Goal: Transaction & Acquisition: Purchase product/service

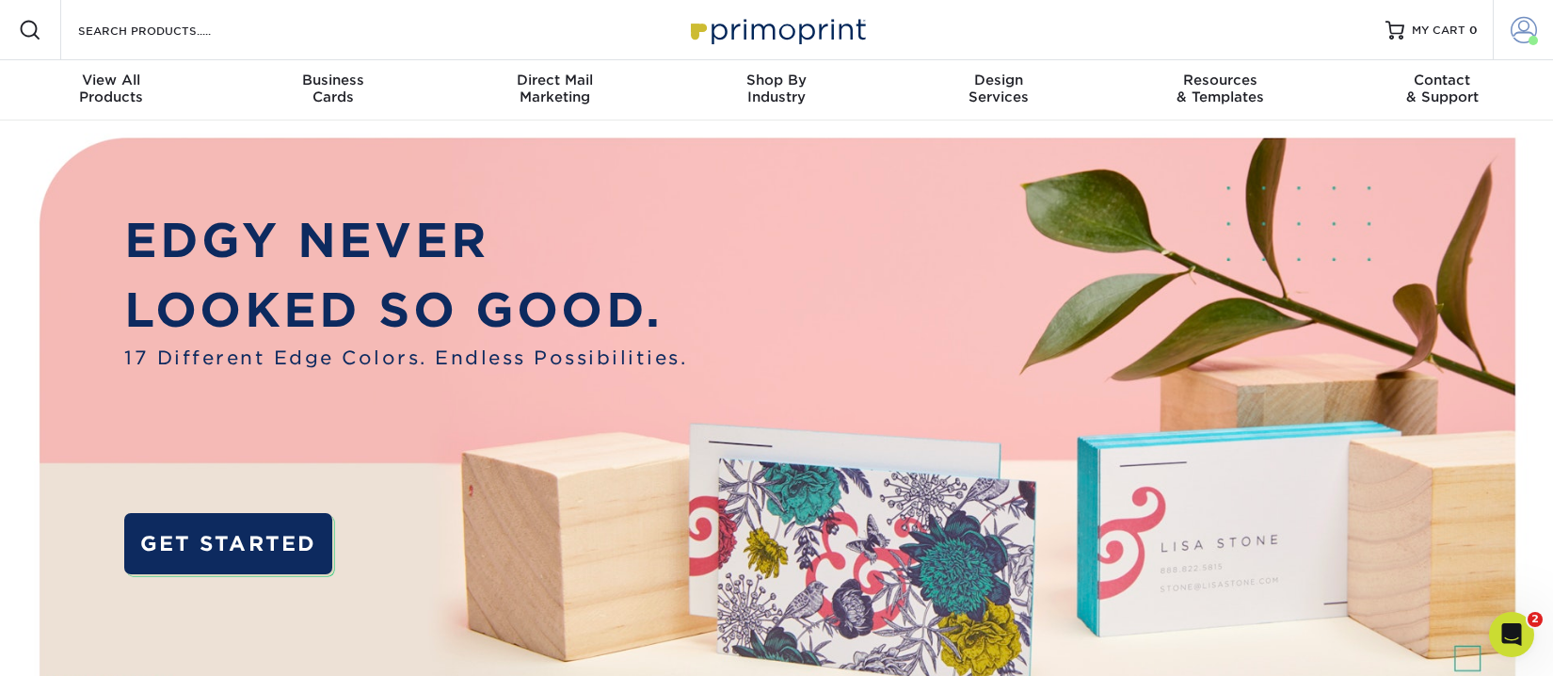
click at [1529, 29] on span at bounding box center [1524, 30] width 26 height 26
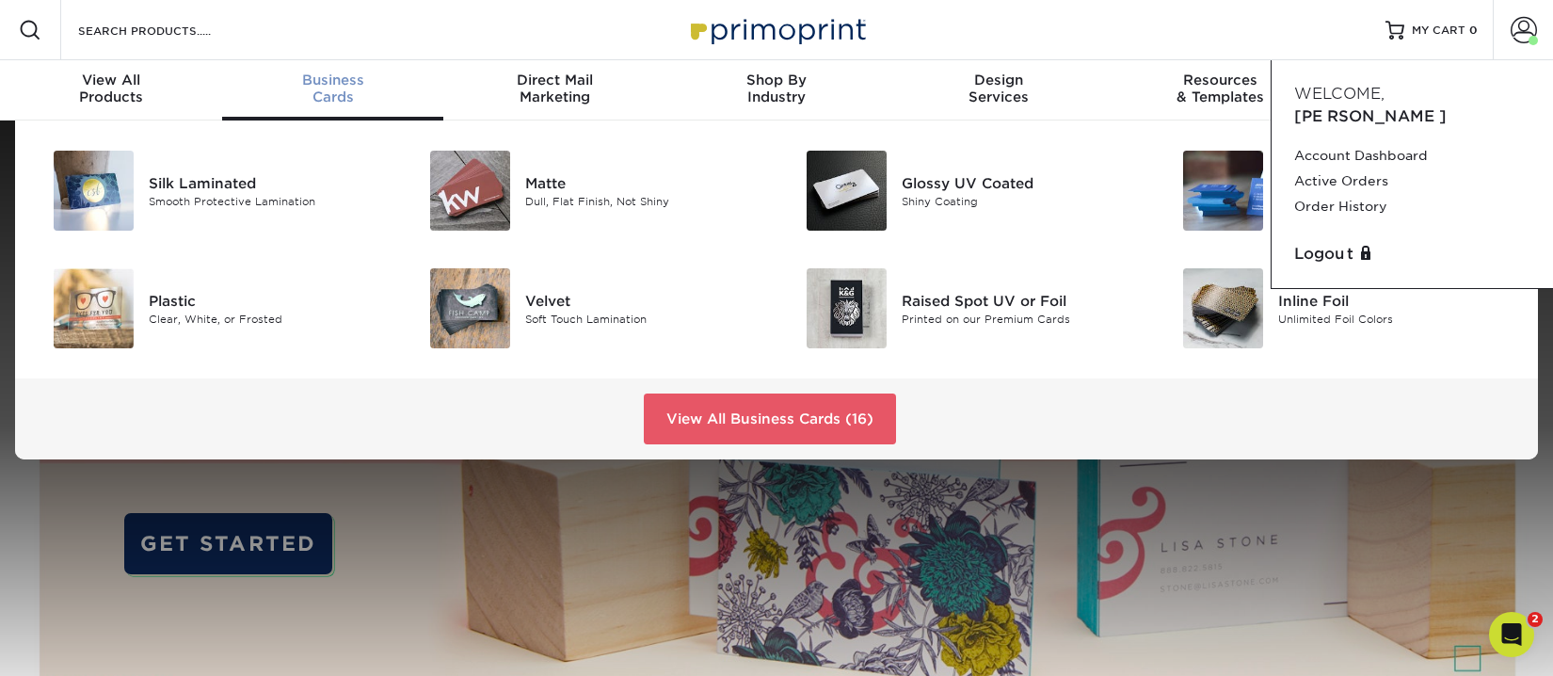
click at [324, 83] on span "Business" at bounding box center [333, 80] width 222 height 17
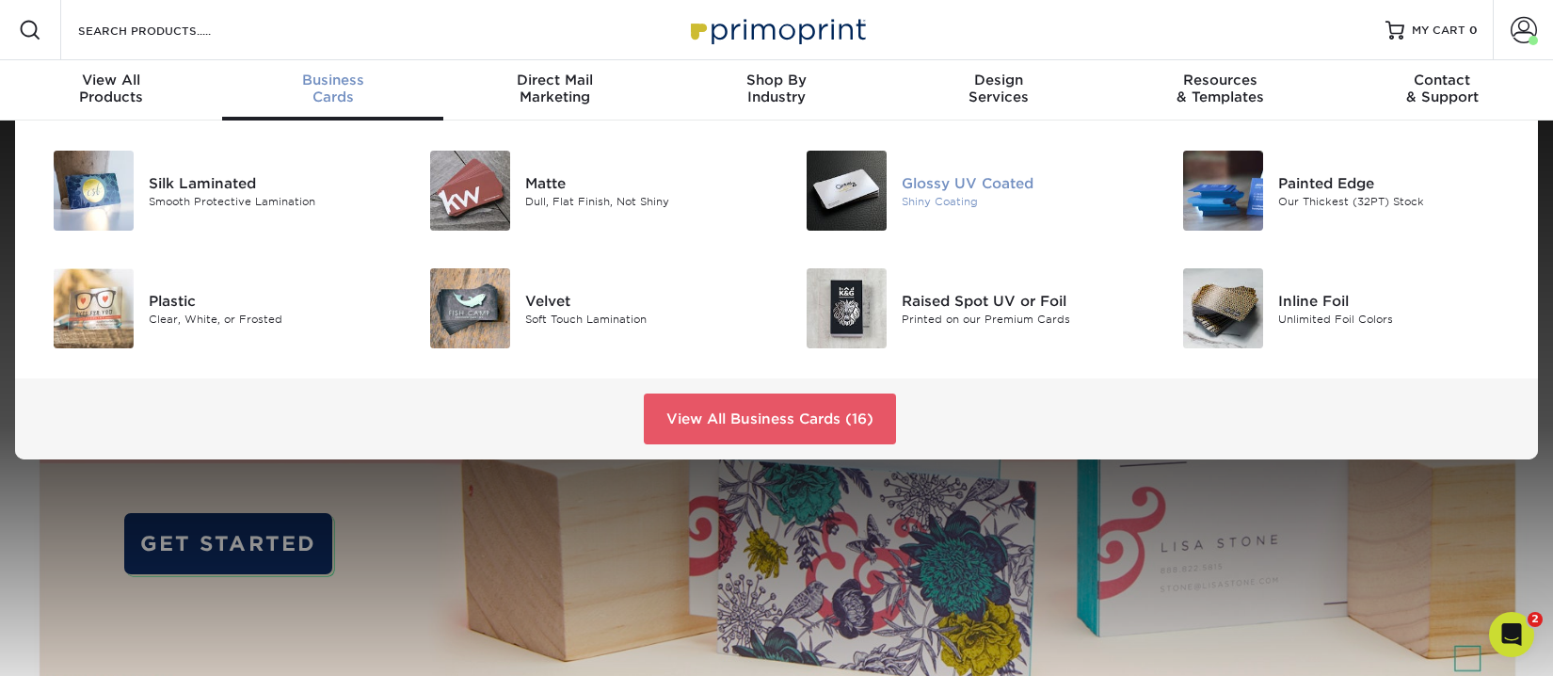
click at [936, 183] on div "Glossy UV Coated" at bounding box center [1020, 182] width 237 height 21
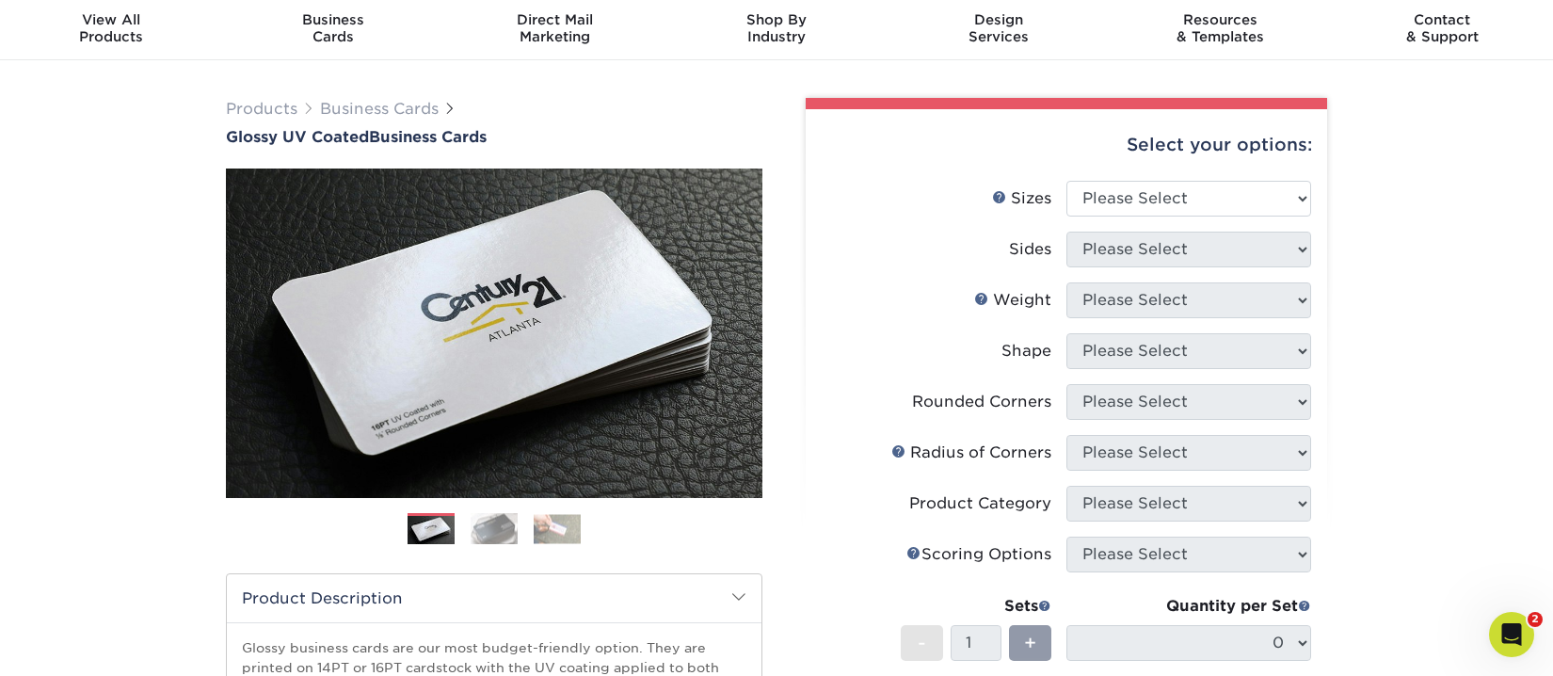
scroll to position [94, 0]
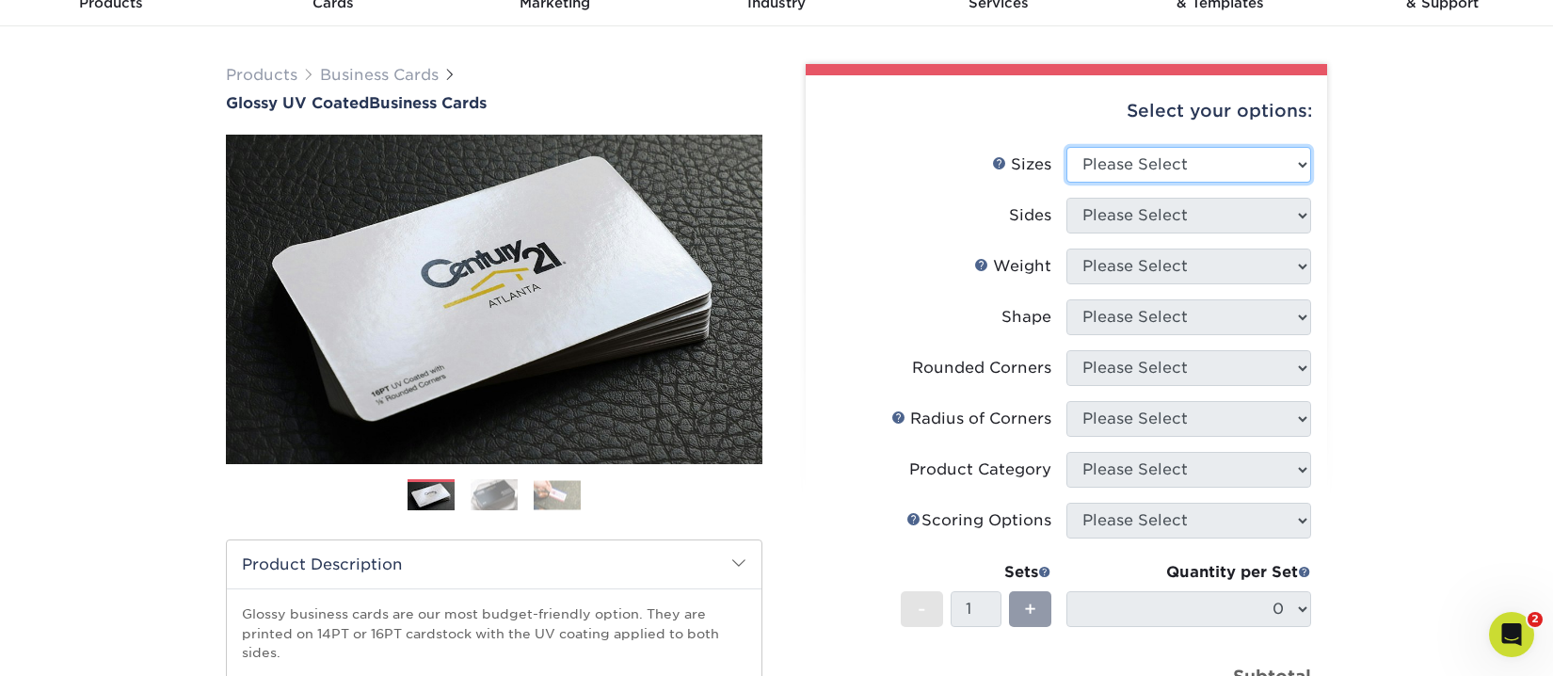
click at [1187, 164] on select "Please Select 1.5" x 3.5" - Mini 1.75" x 3.5" - Mini 2" x 2" - Square 2" x 3" -…" at bounding box center [1189, 165] width 245 height 36
select select "2.00x3.50"
click at [1067, 147] on select "Please Select 1.5" x 3.5" - Mini 1.75" x 3.5" - Mini 2" x 2" - Square 2" x 3" -…" at bounding box center [1189, 165] width 245 height 36
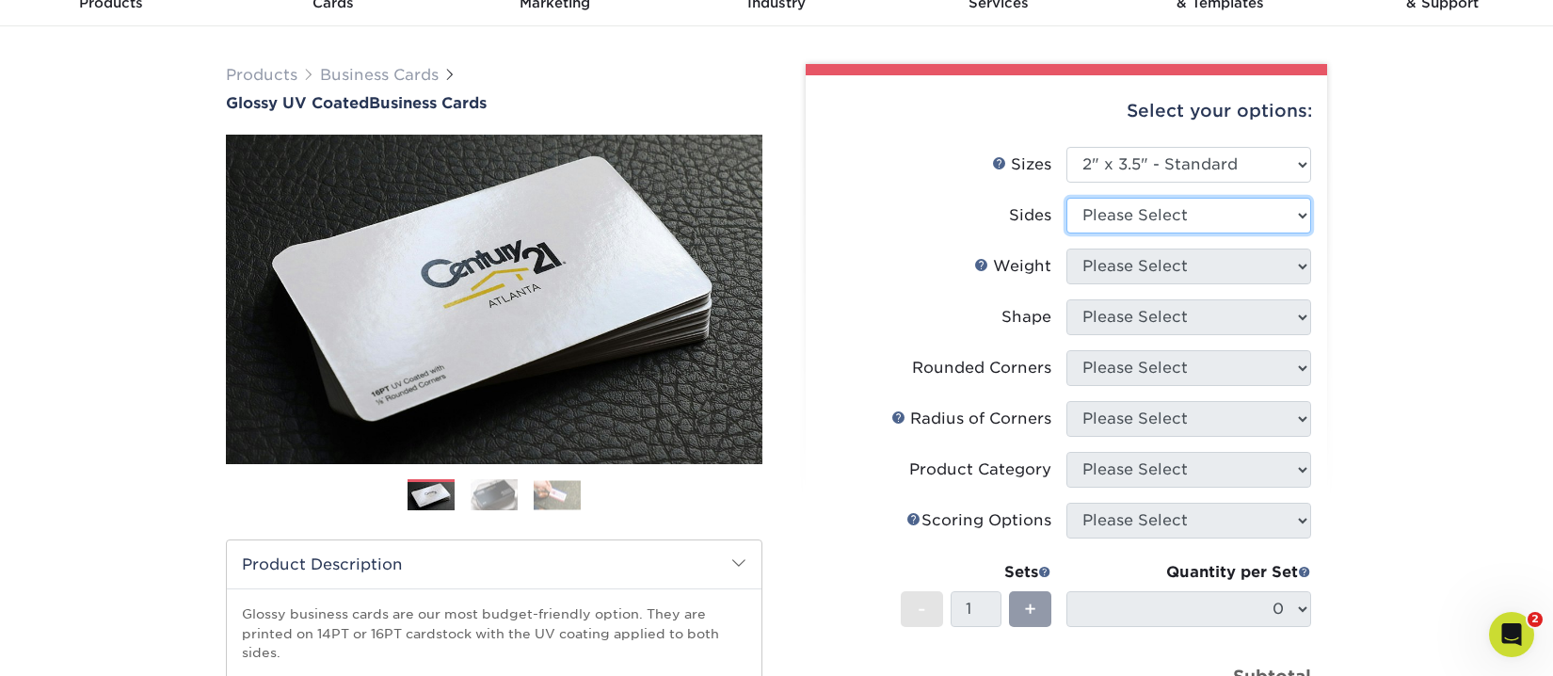
click at [1136, 211] on select "Please Select Print Both Sides Print Front Only" at bounding box center [1189, 216] width 245 height 36
select select "13abbda7-1d64-4f25-8bb2-c179b224825d"
click at [1067, 198] on select "Please Select Print Both Sides Print Front Only" at bounding box center [1189, 216] width 245 height 36
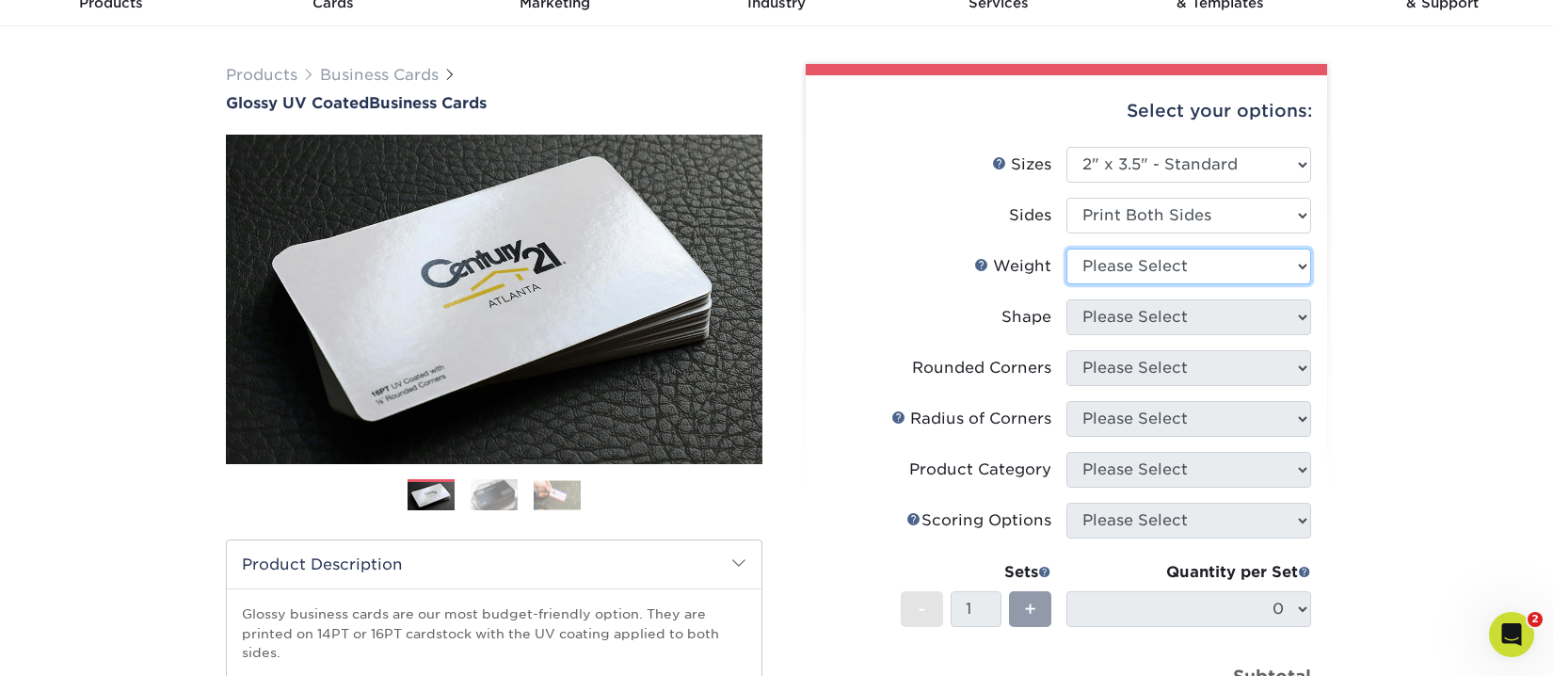
click at [1139, 265] on select "Please Select 16PT 14PT" at bounding box center [1189, 267] width 245 height 36
select select "14PT"
click at [1067, 249] on select "Please Select 16PT 14PT" at bounding box center [1189, 267] width 245 height 36
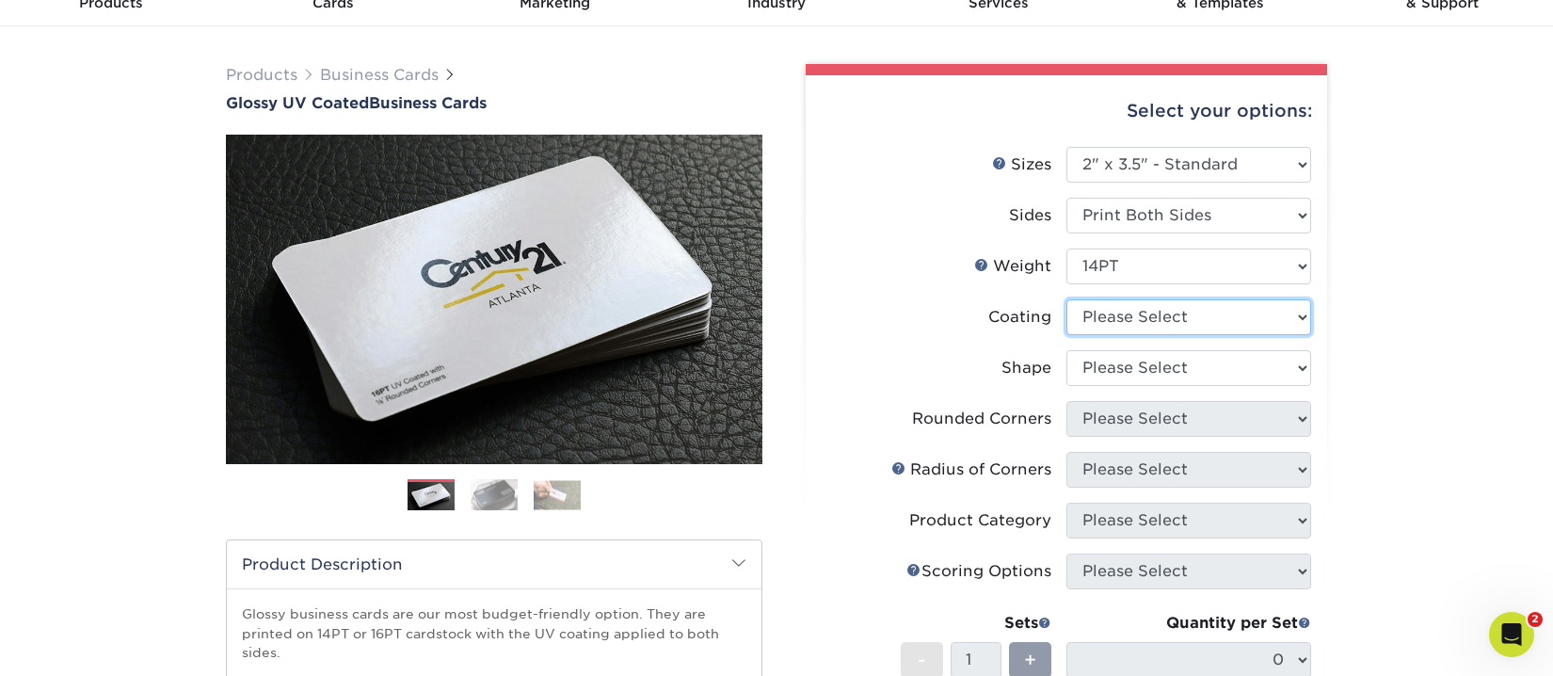
click at [1116, 314] on select at bounding box center [1189, 317] width 245 height 36
select select "1e8116af-acfc-44b1-83dc-8181aa338834"
click at [1067, 299] on select at bounding box center [1189, 317] width 245 height 36
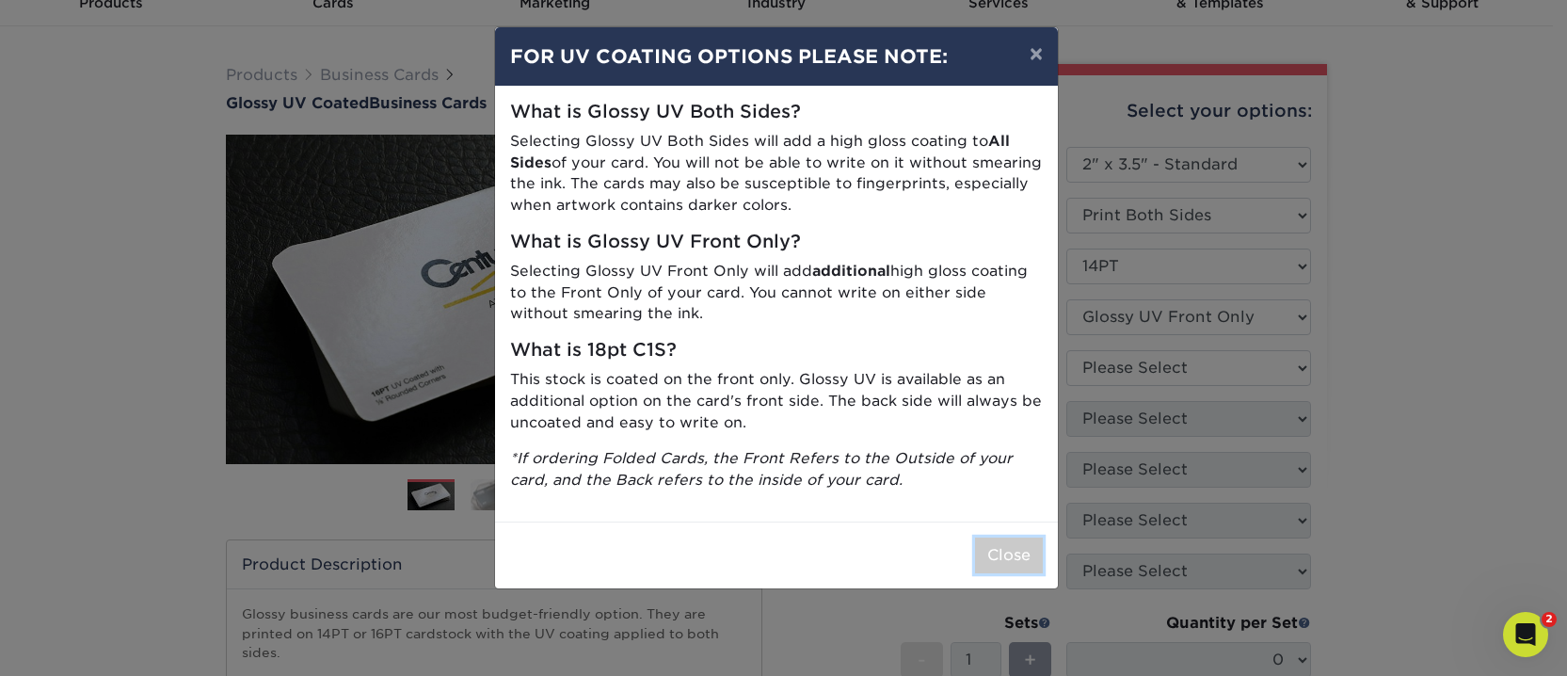
click at [1009, 564] on button "Close" at bounding box center [1009, 556] width 68 height 36
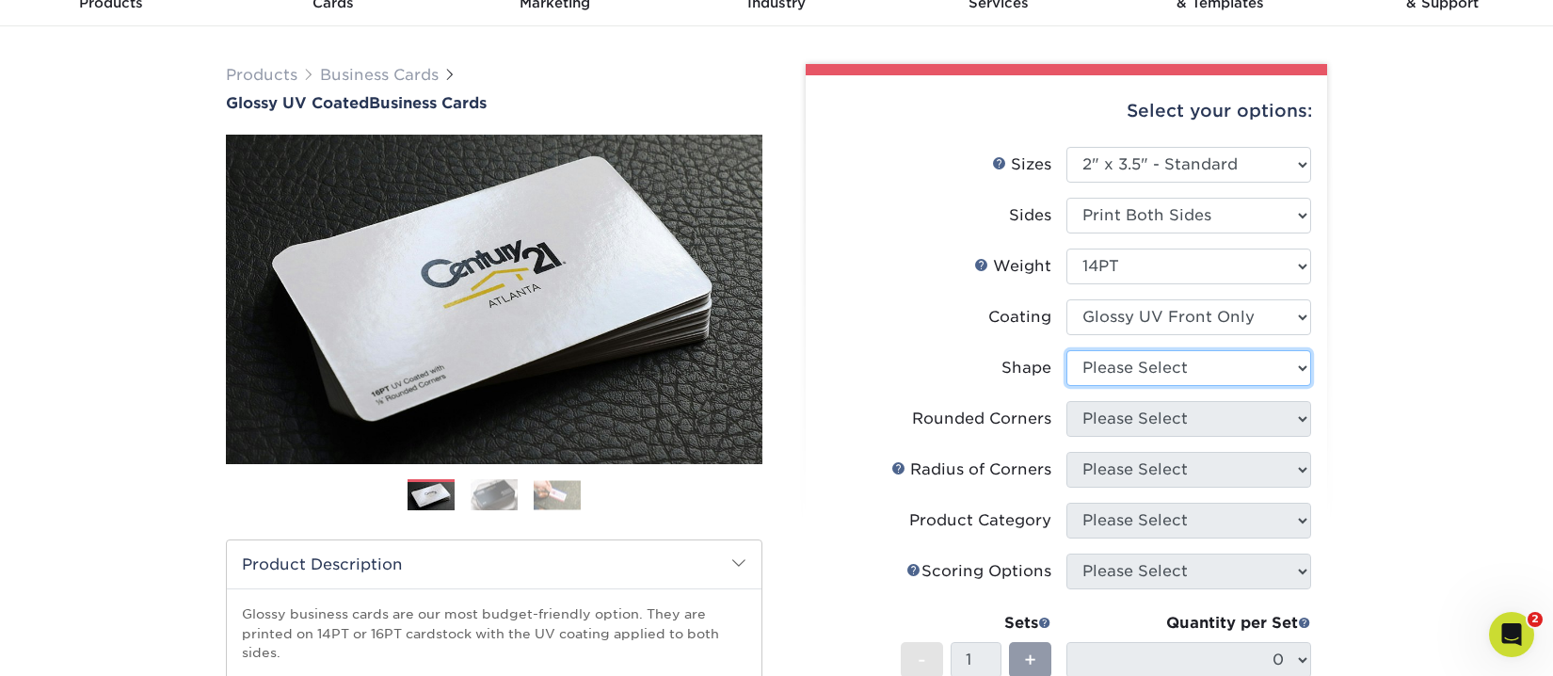
click at [1153, 362] on select "Please Select Standard" at bounding box center [1189, 368] width 245 height 36
select select "standard"
click at [1067, 350] on select "Please Select Standard" at bounding box center [1189, 368] width 245 height 36
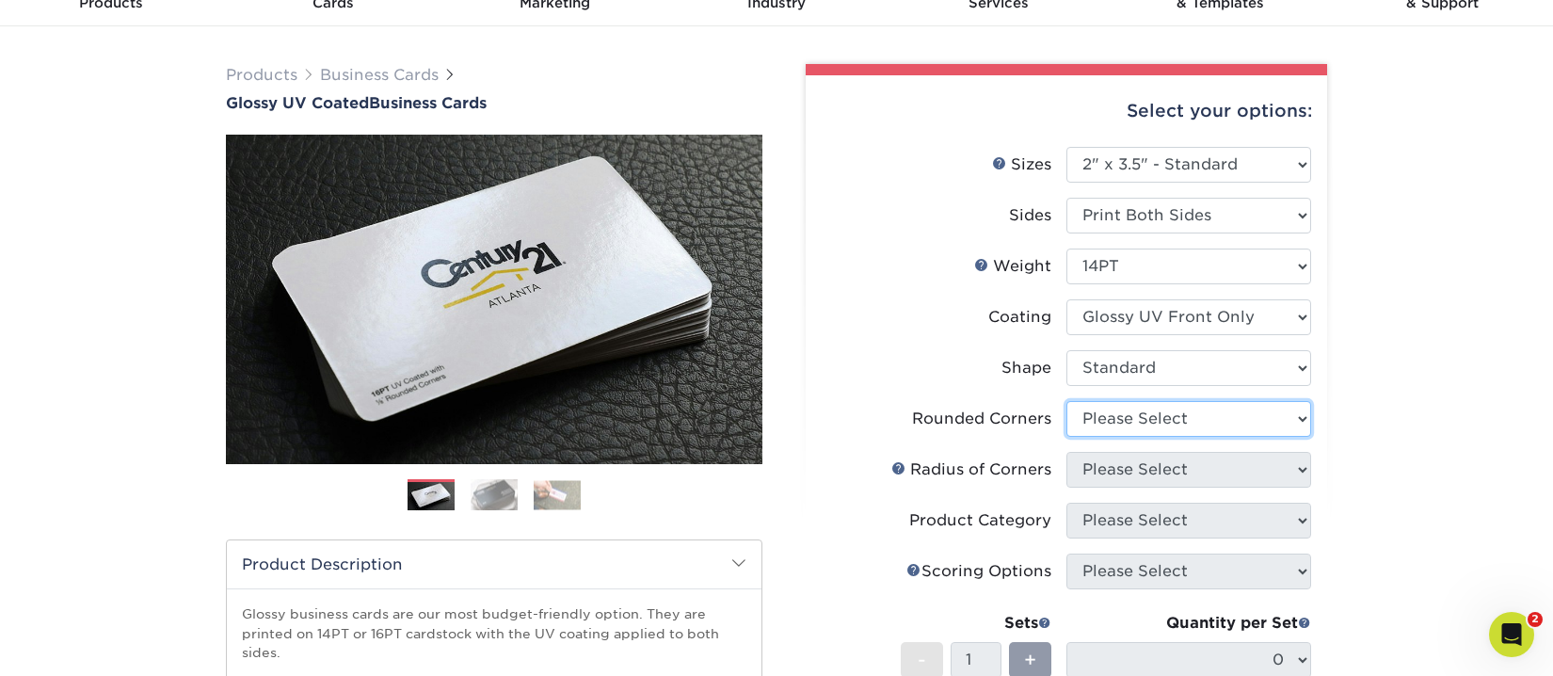
click at [1132, 411] on select "Please Select Yes - Round 2 Corners Yes - Round 4 Corners No" at bounding box center [1189, 419] width 245 height 36
select select "0"
click at [1067, 401] on select "Please Select Yes - Round 2 Corners Yes - Round 4 Corners No" at bounding box center [1189, 419] width 245 height 36
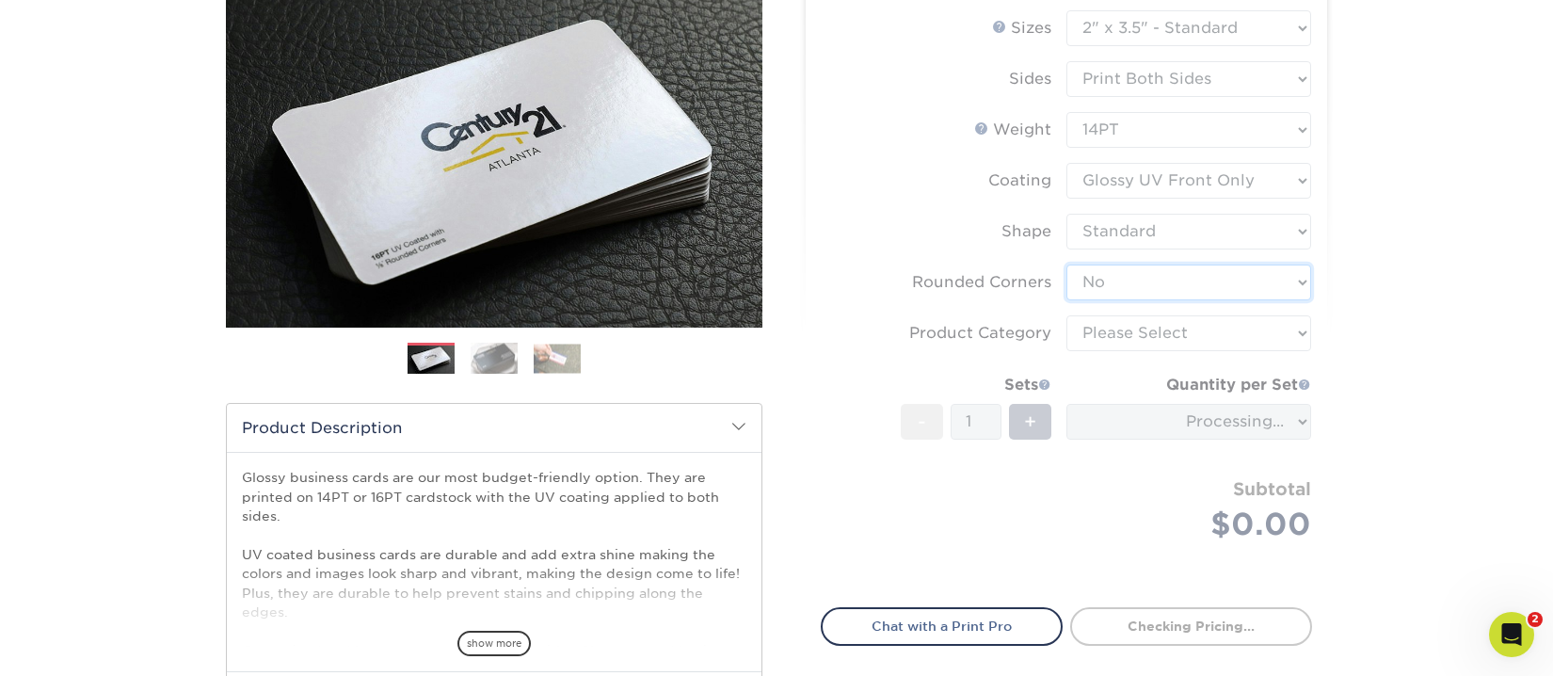
scroll to position [282, 0]
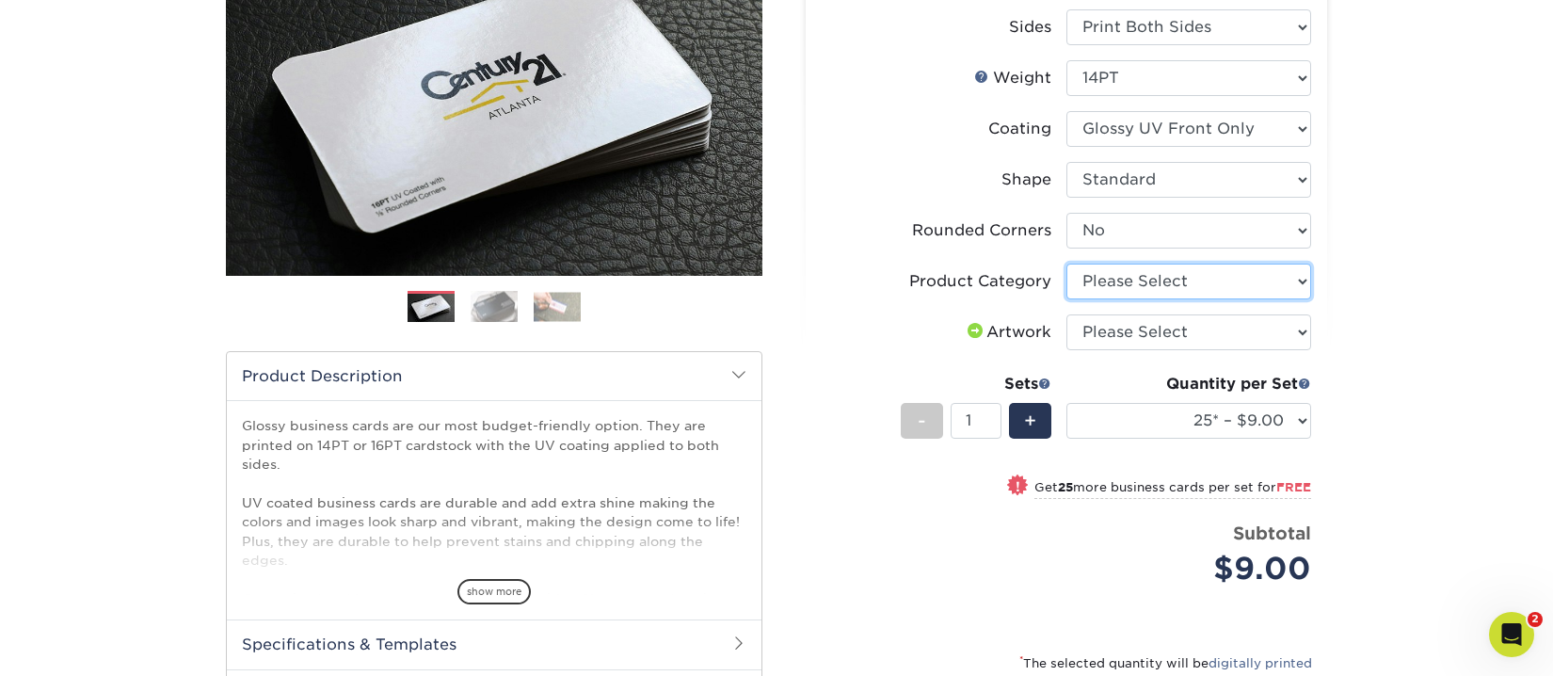
click at [1147, 282] on select "Please Select Business Cards" at bounding box center [1189, 282] width 245 height 36
select select "3b5148f1-0588-4f88-a218-97bcfdce65c1"
click at [1067, 264] on select "Please Select Business Cards" at bounding box center [1189, 282] width 245 height 36
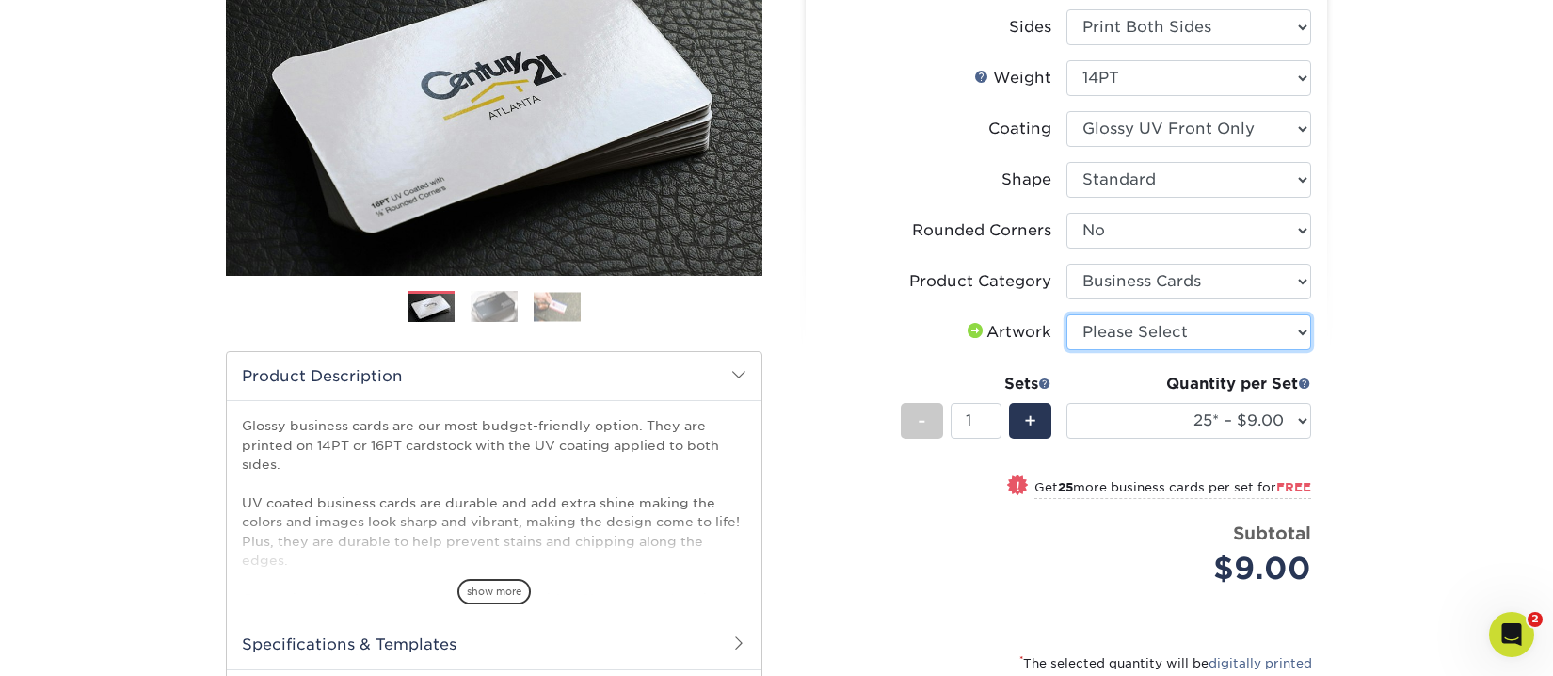
click at [1149, 336] on select "Please Select I will upload files I need a design - $100" at bounding box center [1189, 332] width 245 height 36
select select "upload"
click at [1067, 314] on select "Please Select I will upload files I need a design - $100" at bounding box center [1189, 332] width 245 height 36
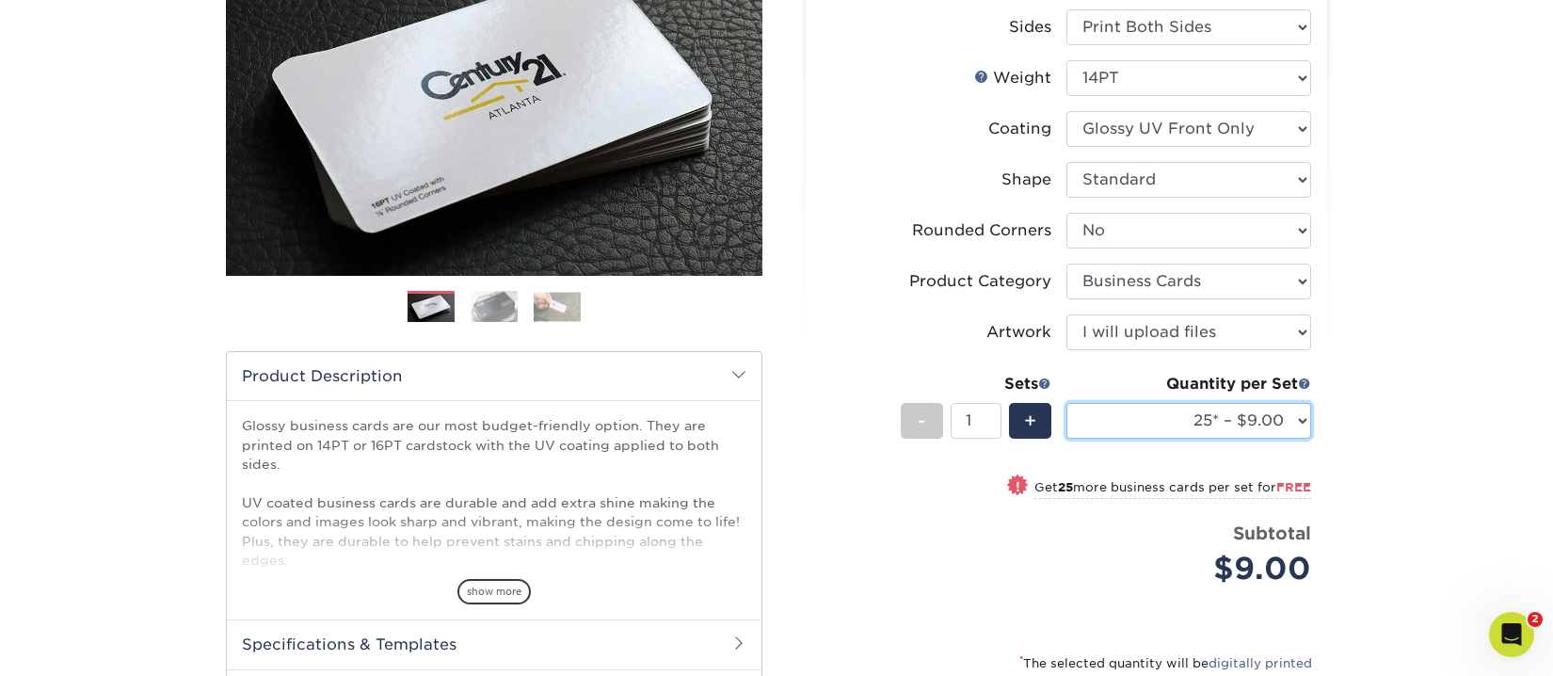
click at [1298, 423] on select "25* – $9.00 50* – $9.00 100* – $9.00 250* – $17.00 500 – $33.00 1000 – $42.00 2…" at bounding box center [1189, 421] width 245 height 36
select select "100* – $9.00"
click at [1067, 403] on select "25* – $9.00 50* – $9.00 100* – $9.00 250* – $17.00 500 – $33.00 1000 – $42.00 2…" at bounding box center [1189, 421] width 245 height 36
click at [1033, 417] on span "+" at bounding box center [1030, 421] width 12 height 28
type input "2"
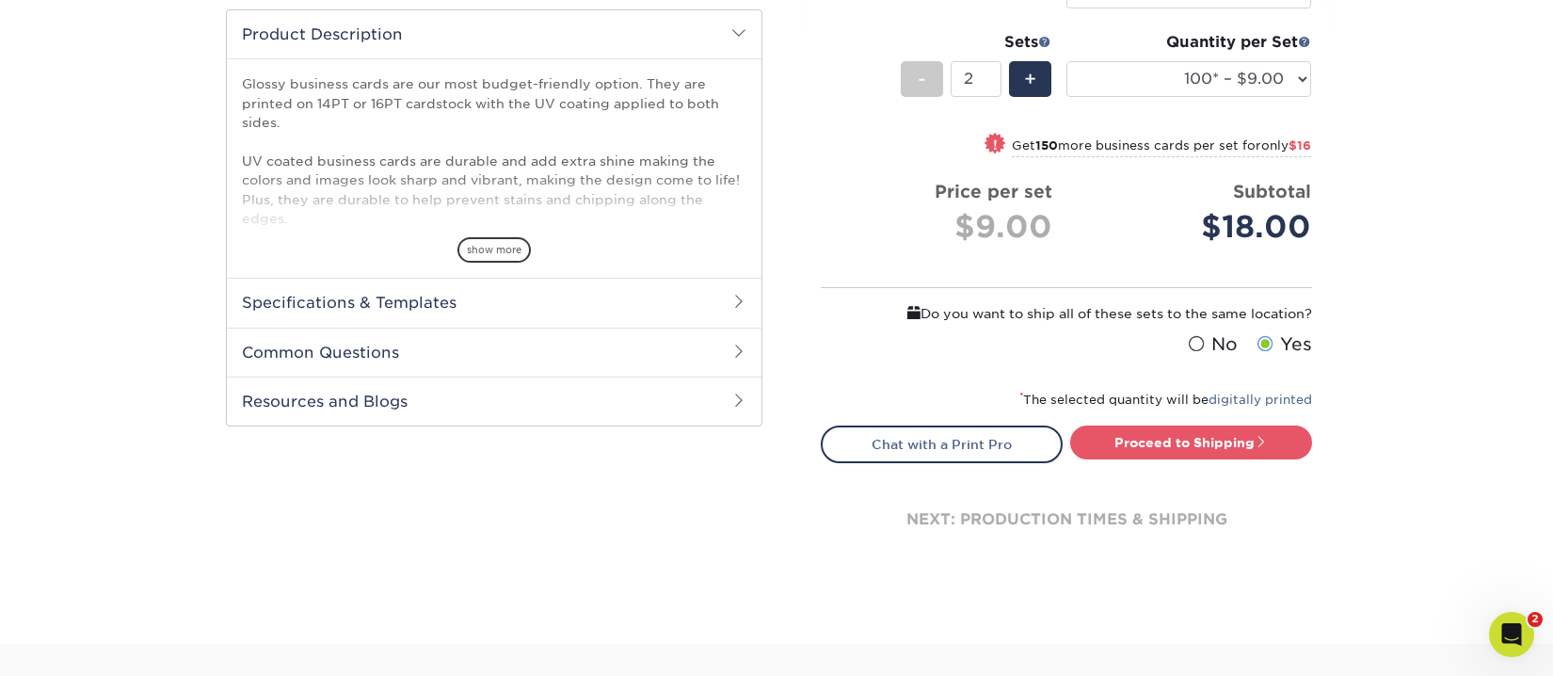
scroll to position [659, 0]
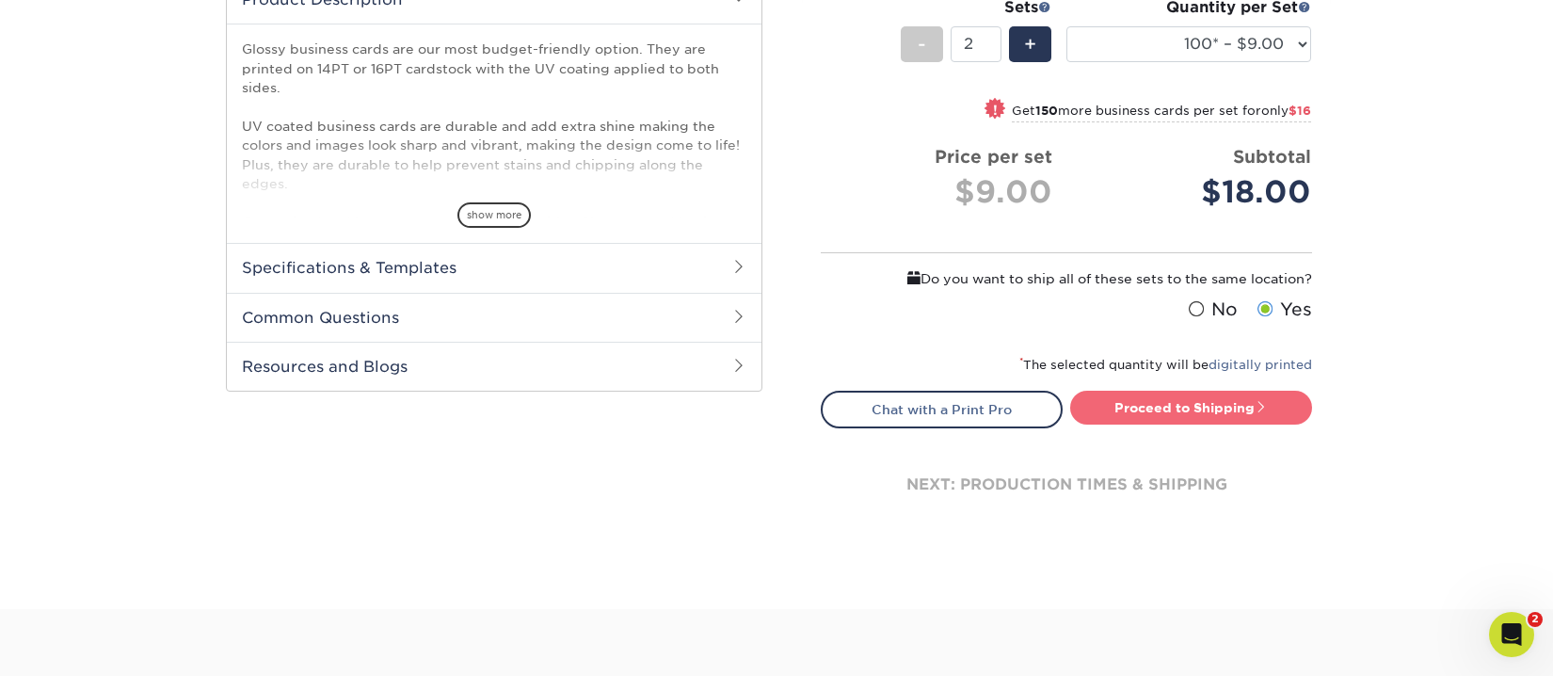
click at [1188, 403] on link "Proceed to Shipping" at bounding box center [1191, 408] width 242 height 34
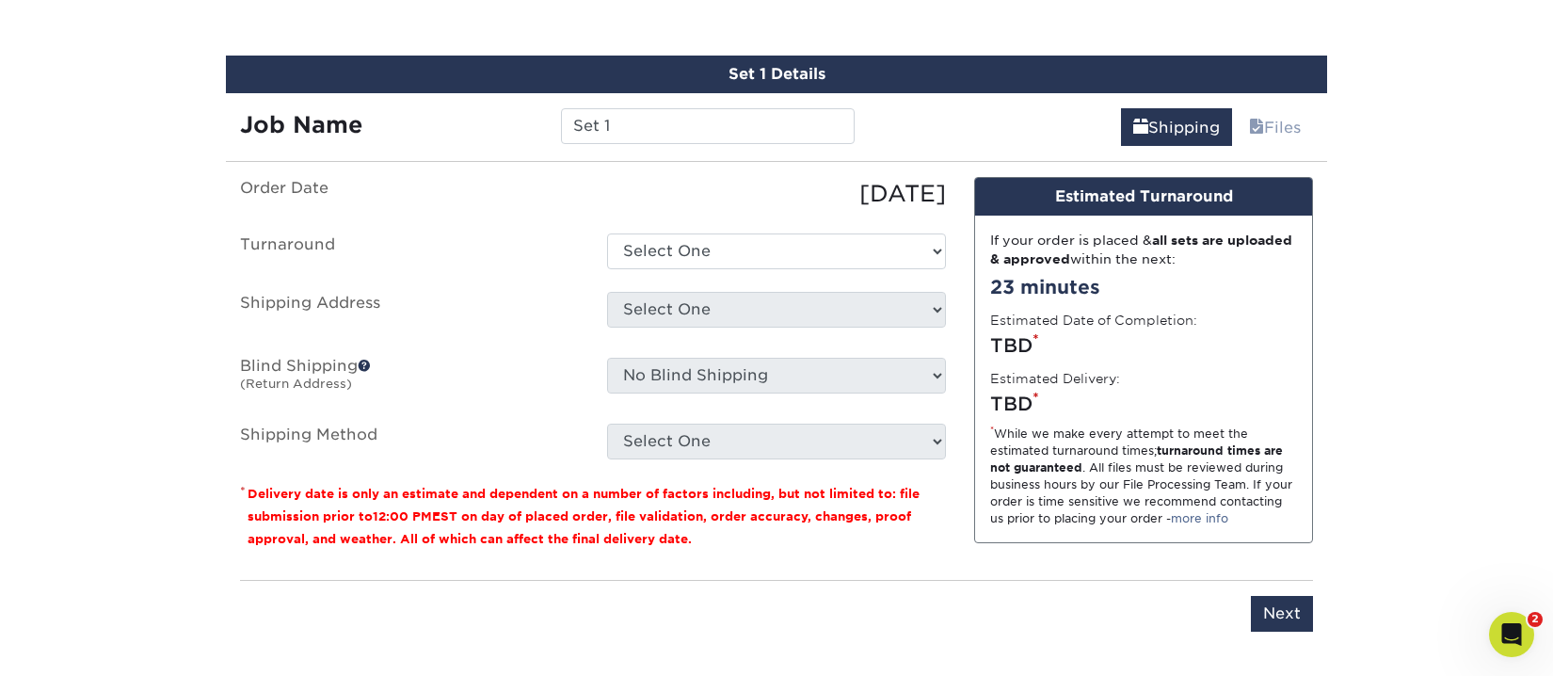
scroll to position [1101, 0]
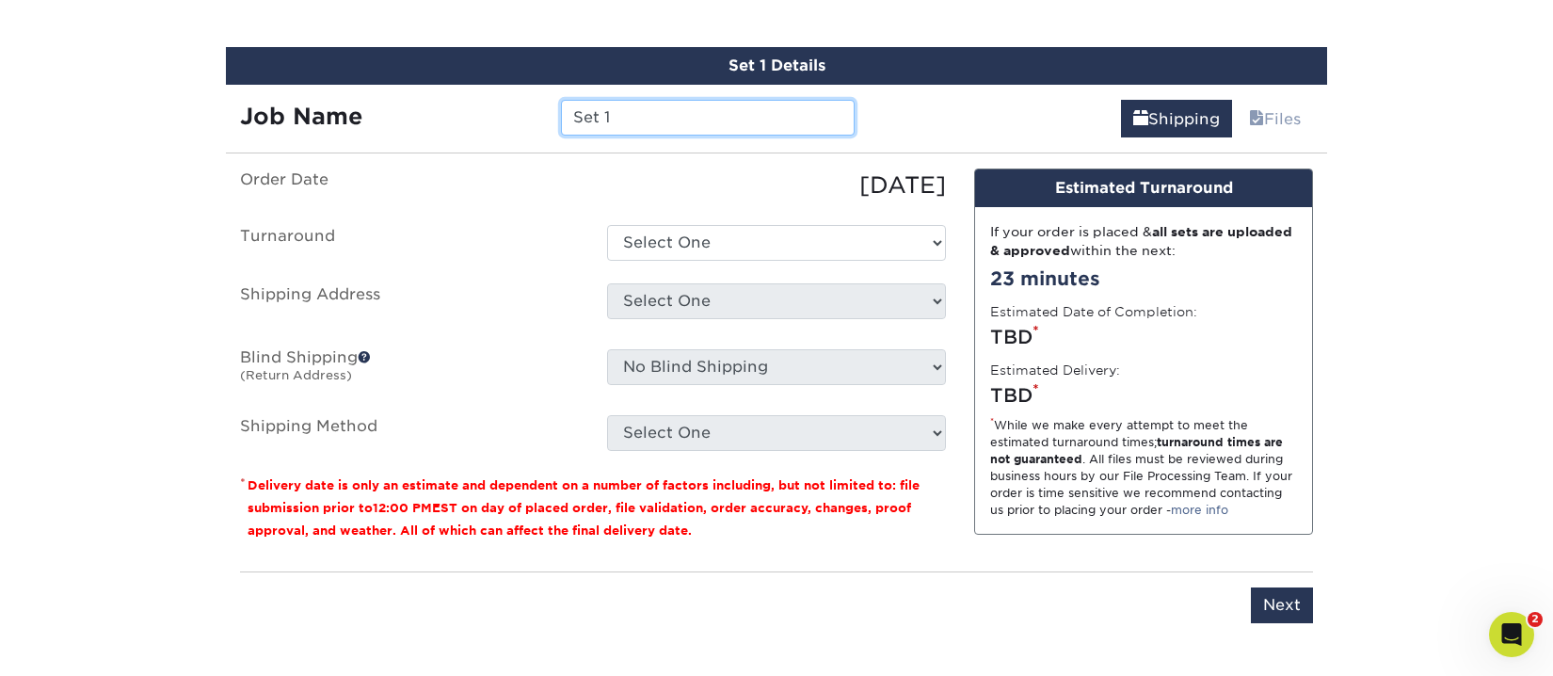
click at [640, 121] on input "Set 1" at bounding box center [707, 118] width 293 height 36
type input "Set 1 [PERSON_NAME]"
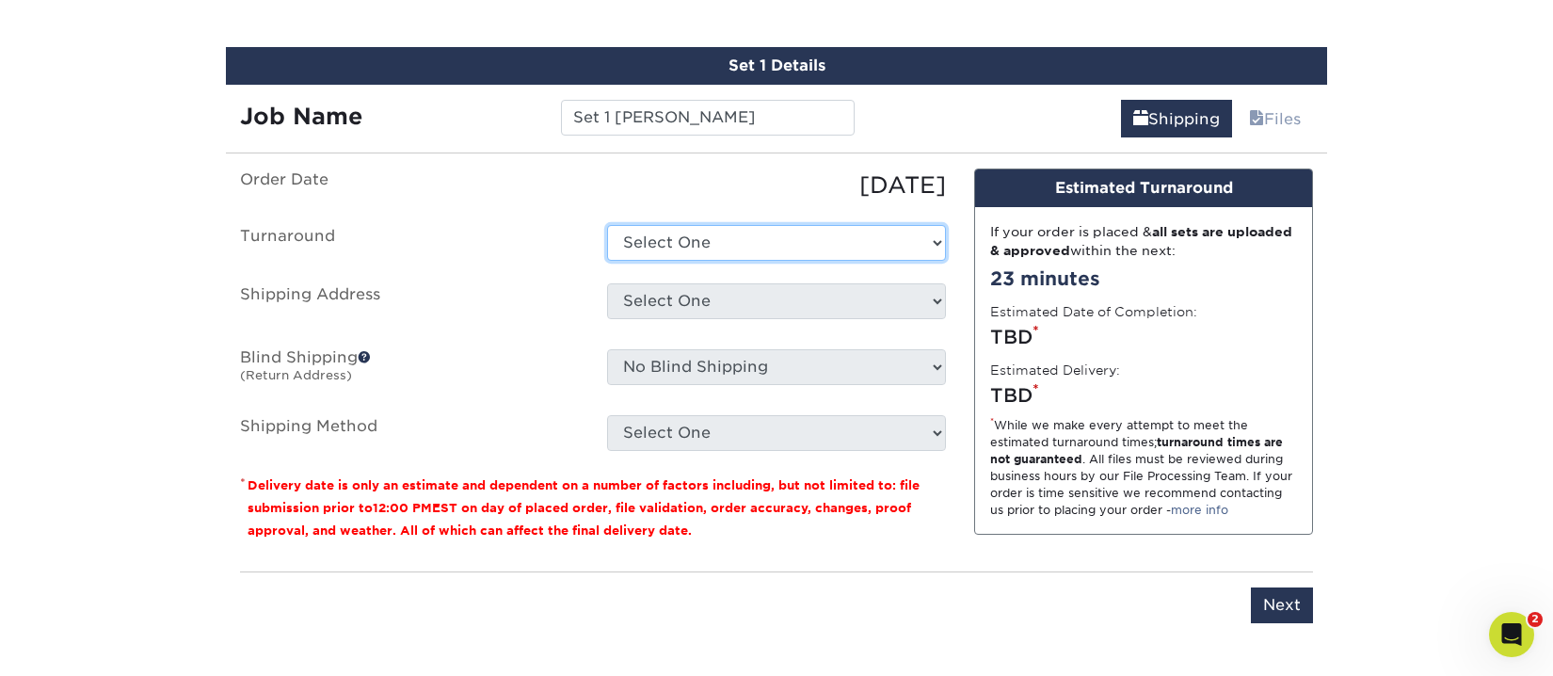
click at [755, 241] on select "Select One 2-4 Business Days 2 Day Next Business Day" at bounding box center [776, 243] width 339 height 36
select select "2d783eab-1661-4c4b-a742-2db0318eea9a"
click at [607, 225] on select "Select One 2-4 Business Days 2 Day Next Business Day" at bounding box center [776, 243] width 339 height 36
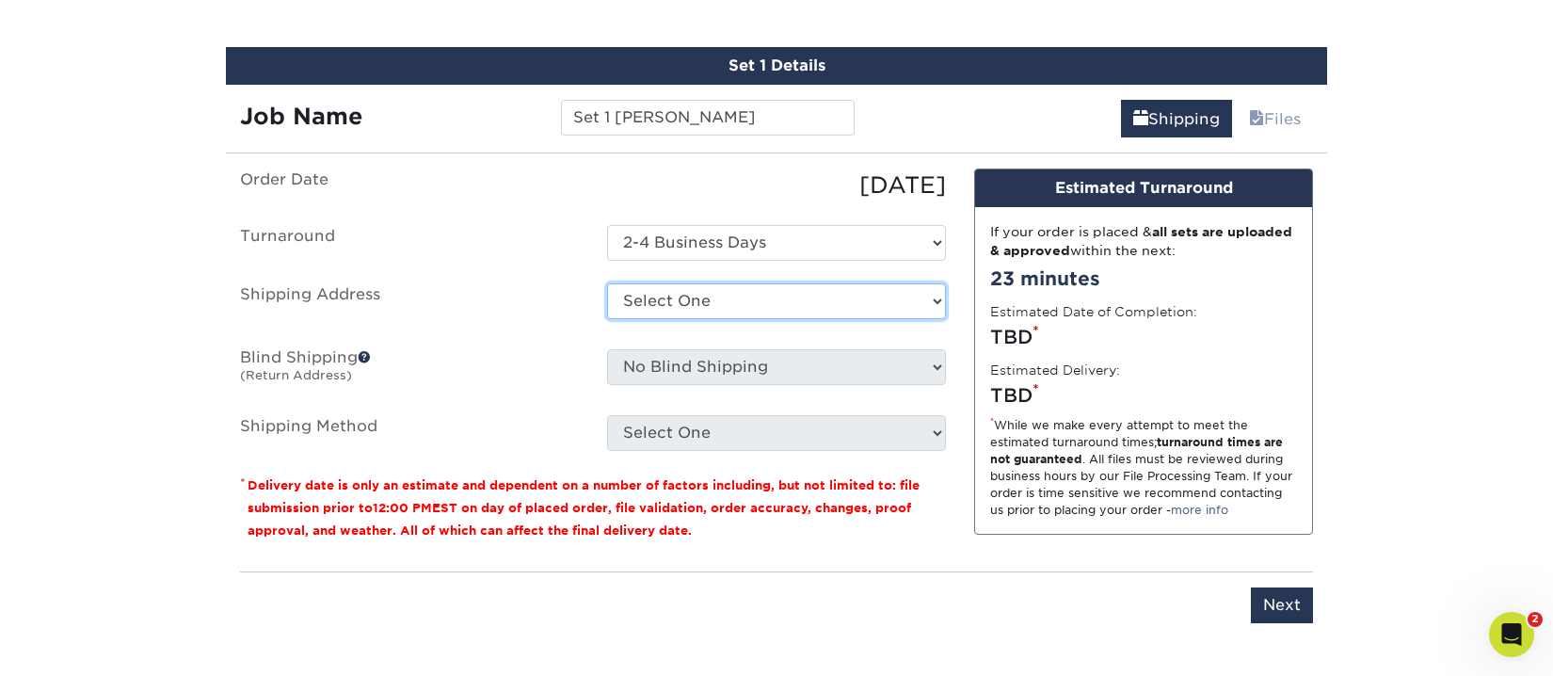
click at [705, 304] on select "Select One Goodwill Career Connecting Center Joe Huser Joe Huser MCU Scott MC +…" at bounding box center [776, 301] width 339 height 36
select select "1012"
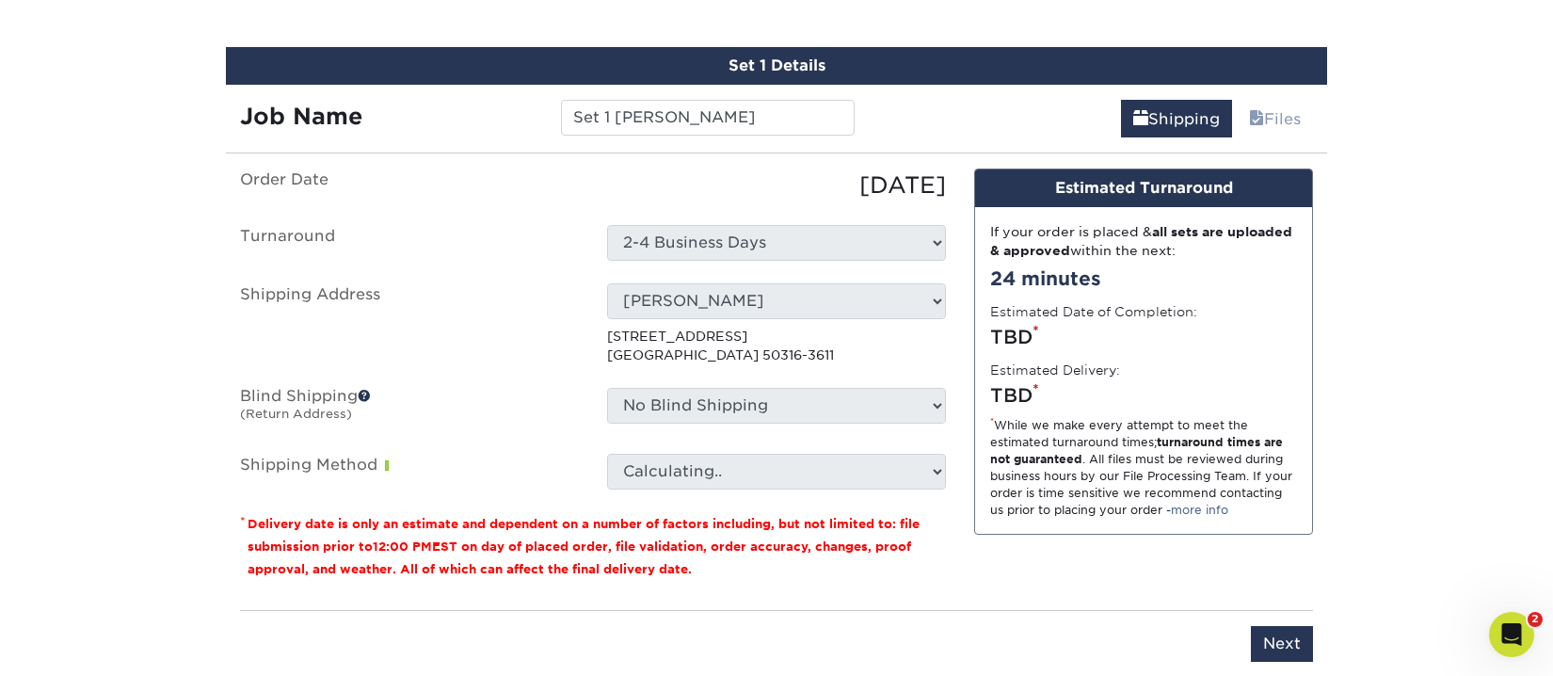
scroll to position [1195, 0]
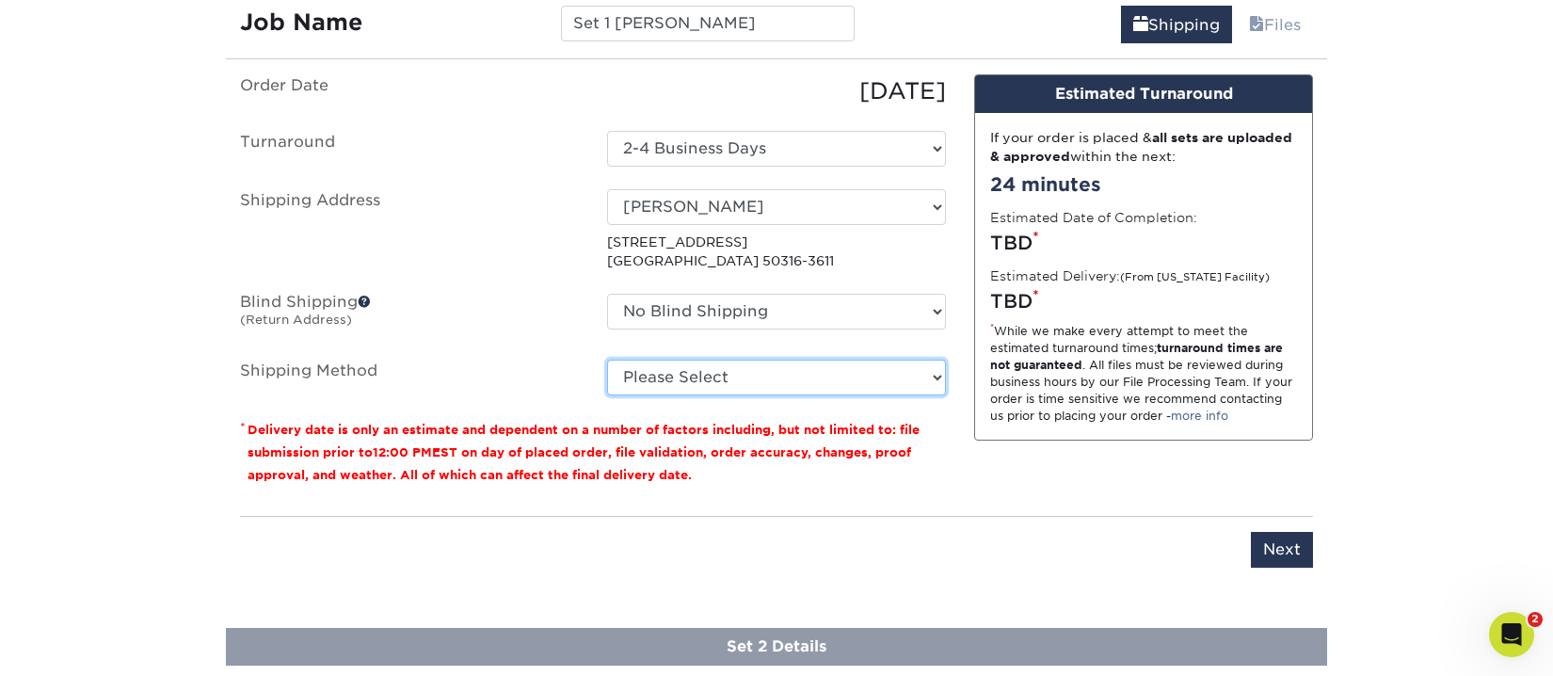
click at [887, 378] on select "Please Select Ground Shipping (+$14.95) 3 Day Shipping Service (+$15.33) 2 Day …" at bounding box center [776, 378] width 339 height 36
select select "03"
click at [607, 360] on select "Please Select Ground Shipping (+$14.95) 3 Day Shipping Service (+$15.33) 2 Day …" at bounding box center [776, 378] width 339 height 36
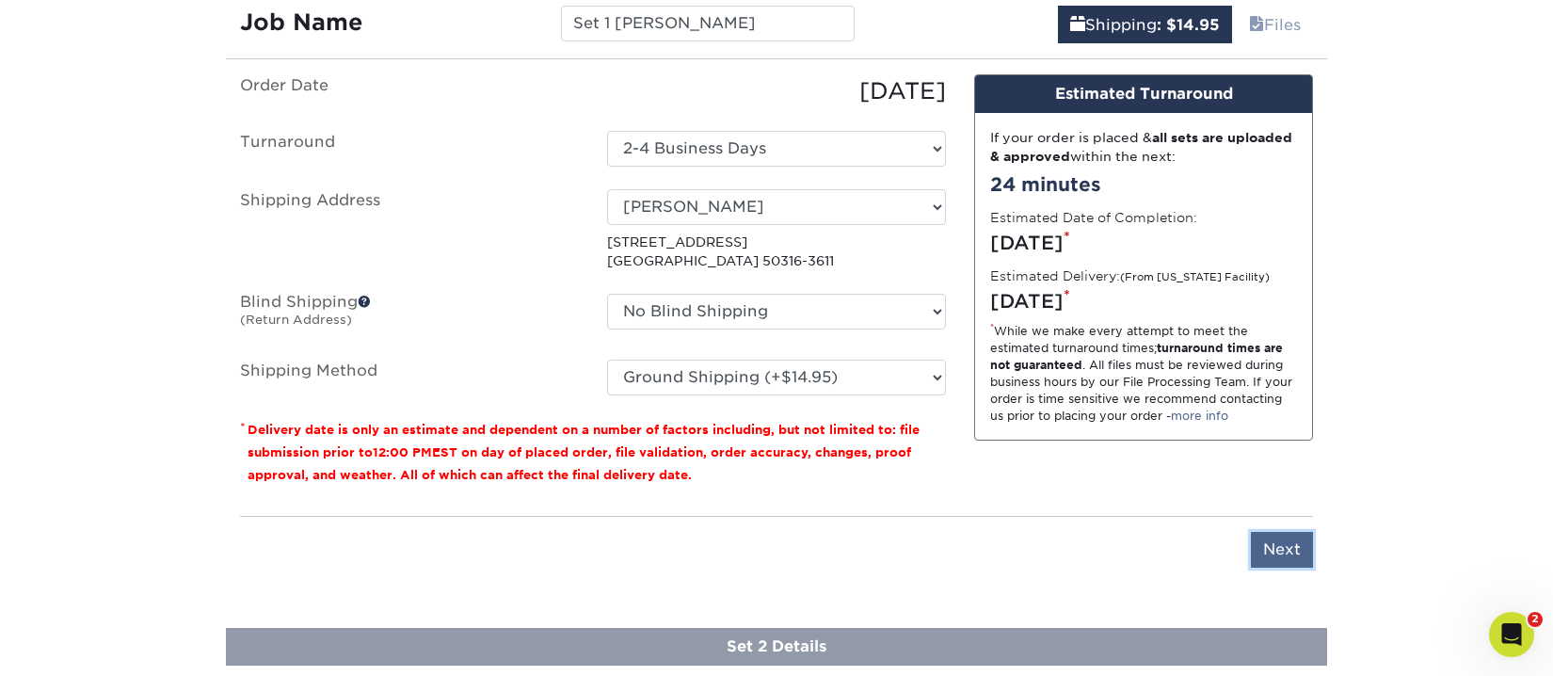
click at [1286, 546] on input "Next" at bounding box center [1282, 550] width 62 height 36
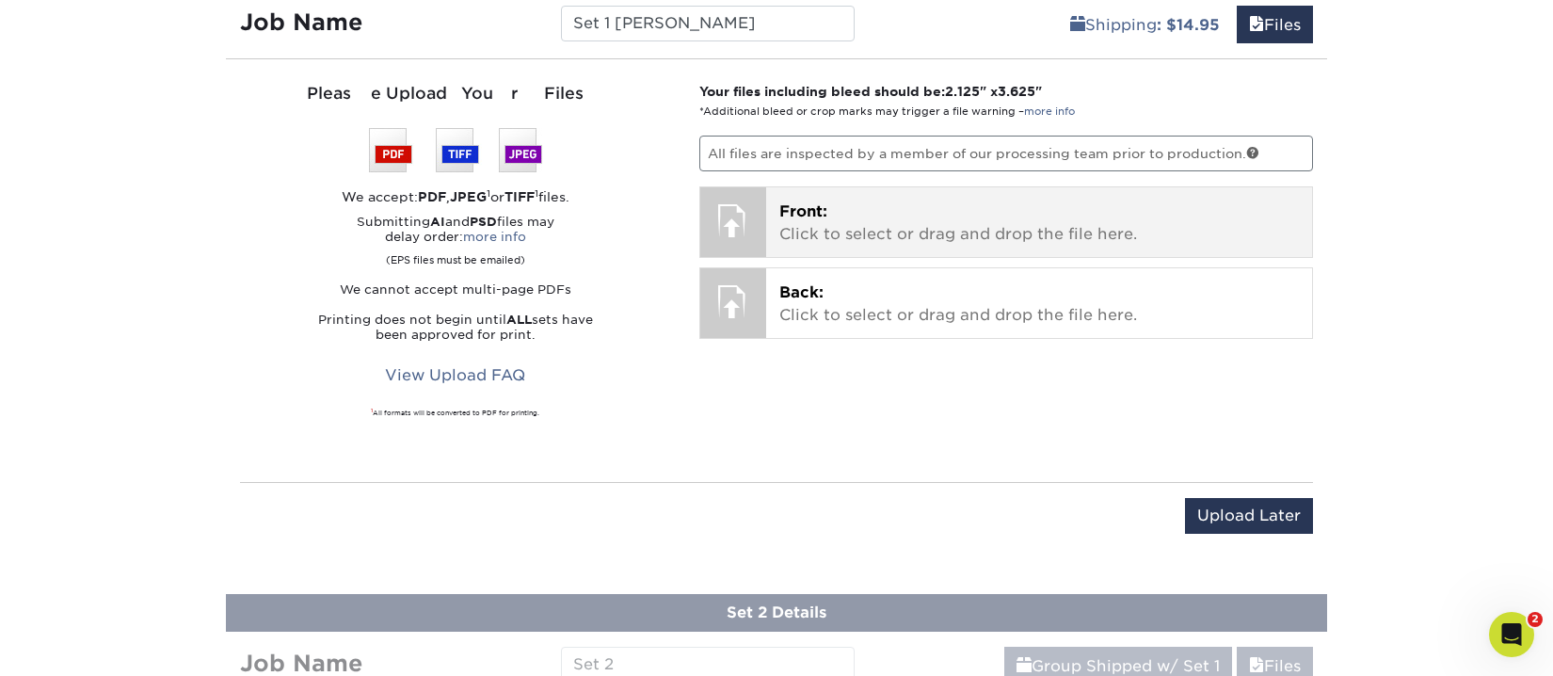
click at [878, 214] on p "Front: Click to select or drag and drop the file here." at bounding box center [1040, 223] width 521 height 45
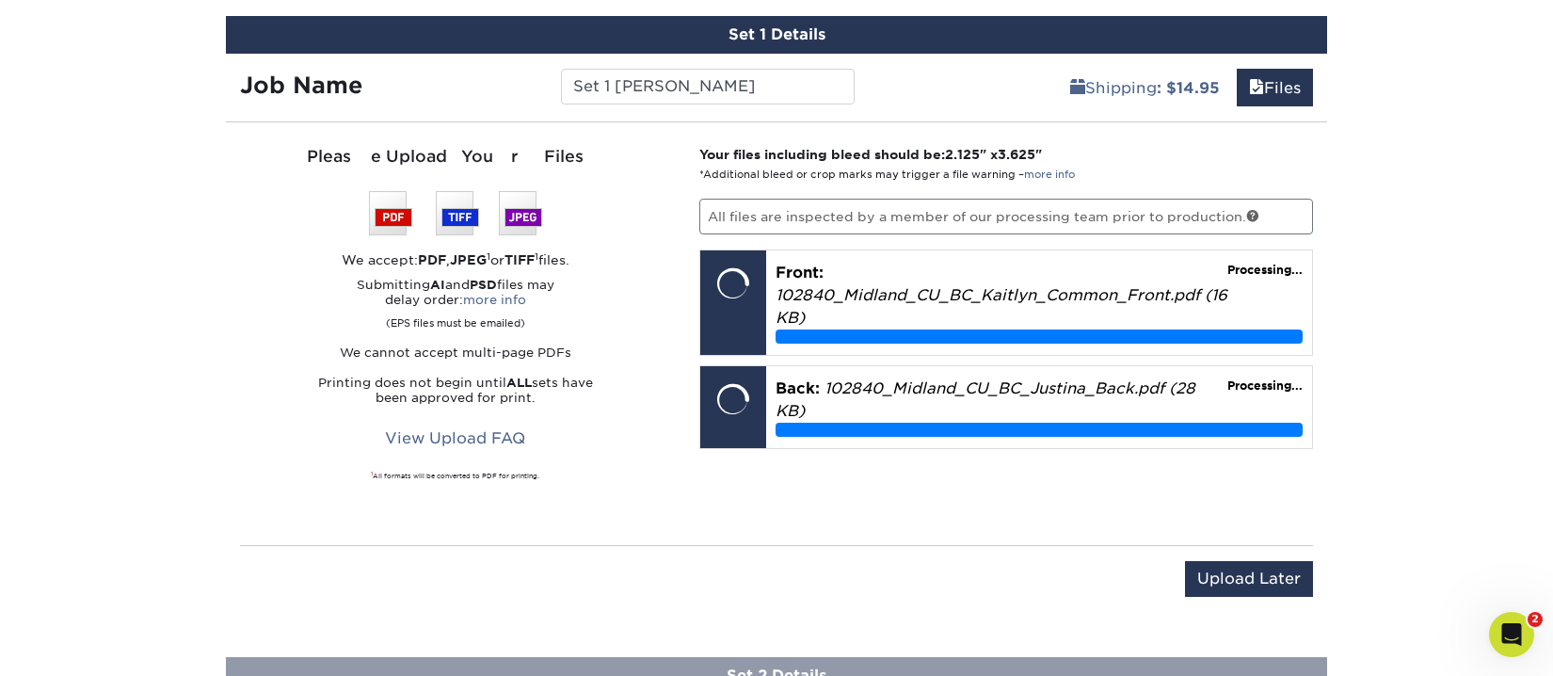
scroll to position [1101, 0]
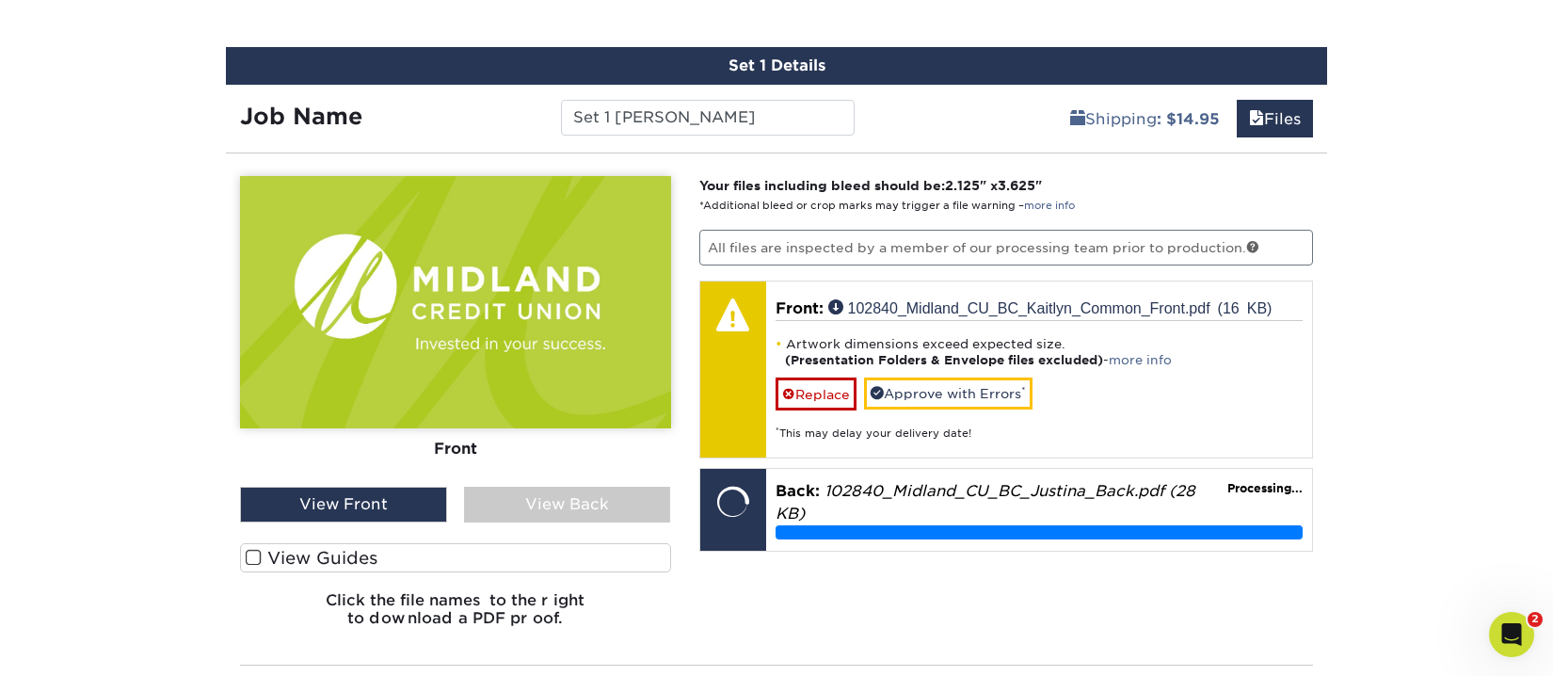
click at [257, 559] on span at bounding box center [254, 558] width 16 height 18
click at [0, 0] on input "View Guides" at bounding box center [0, 0] width 0 height 0
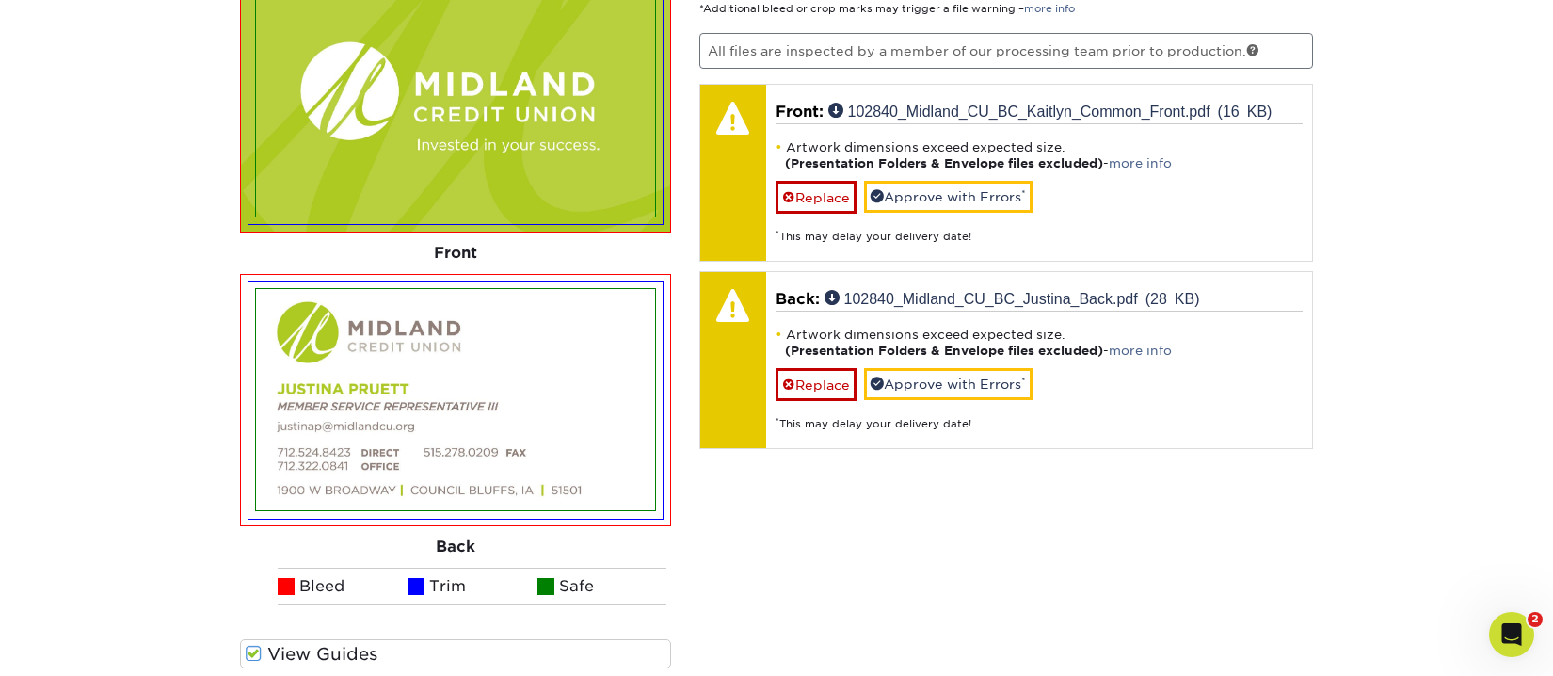
scroll to position [1383, 0]
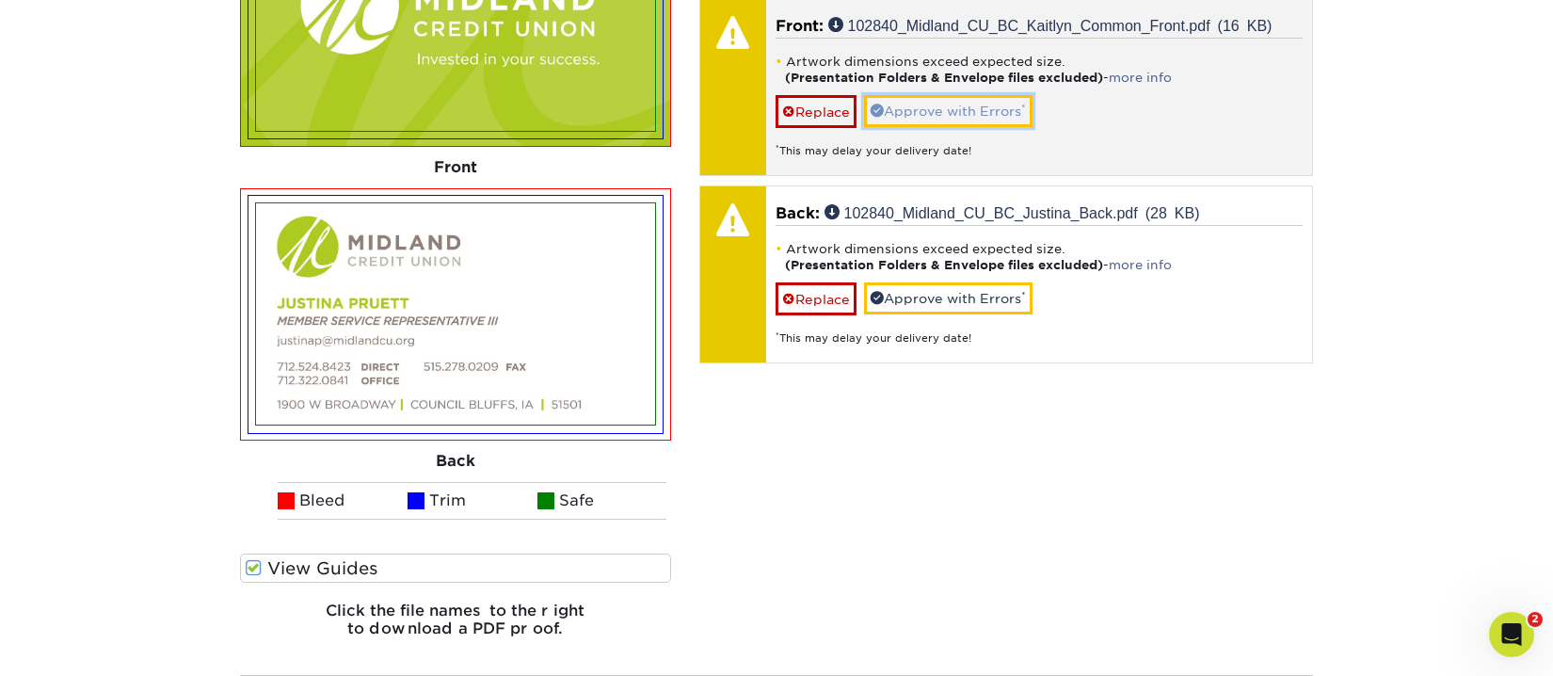
click at [926, 108] on link "Approve with Errors *" at bounding box center [948, 111] width 169 height 32
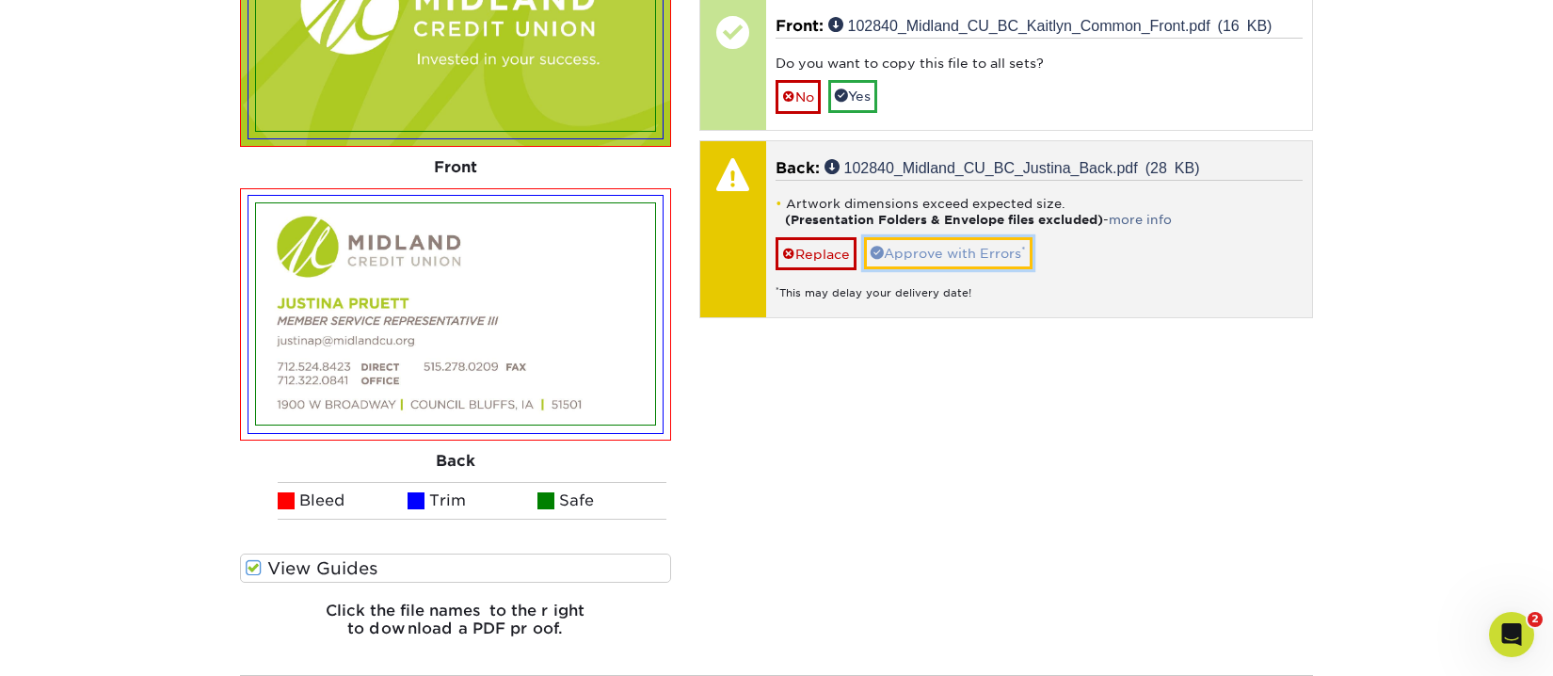
click at [951, 250] on link "Approve with Errors *" at bounding box center [948, 253] width 169 height 32
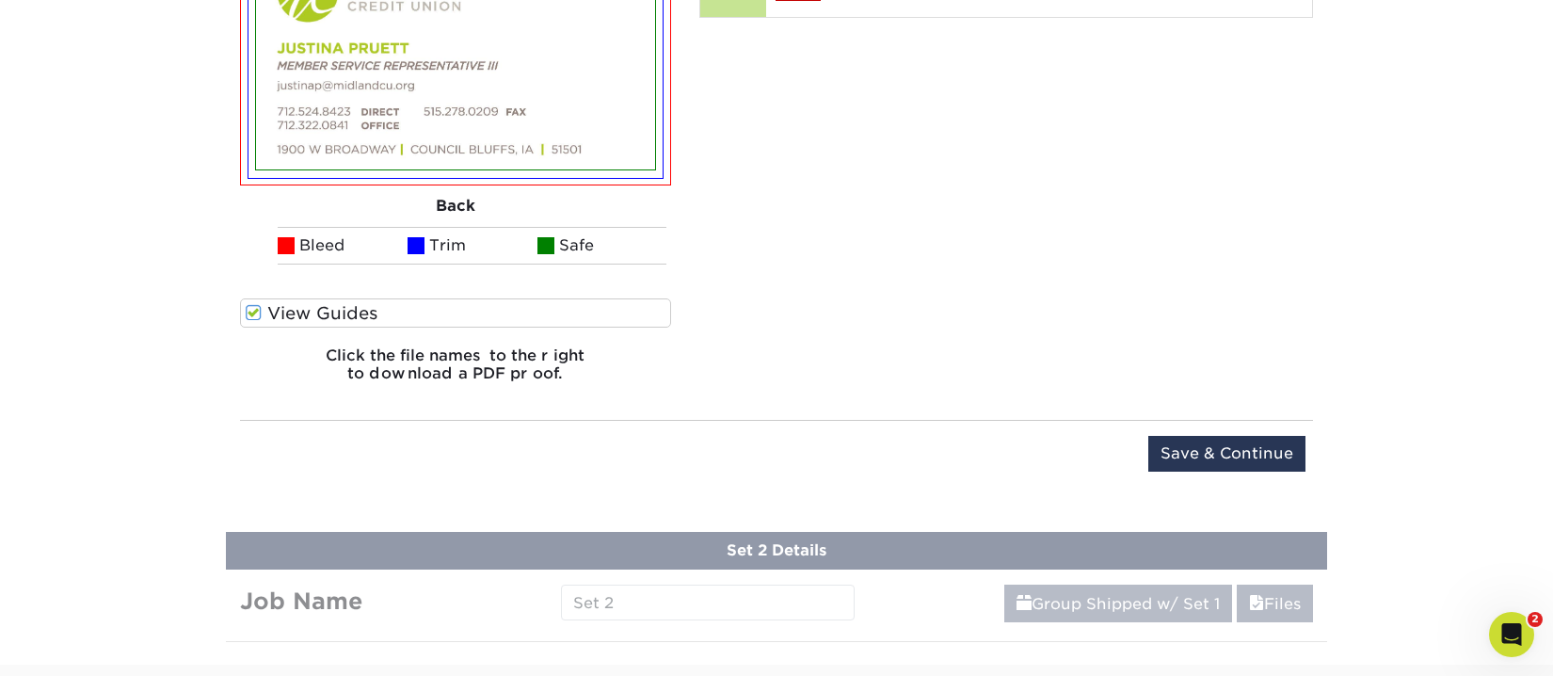
scroll to position [1665, 0]
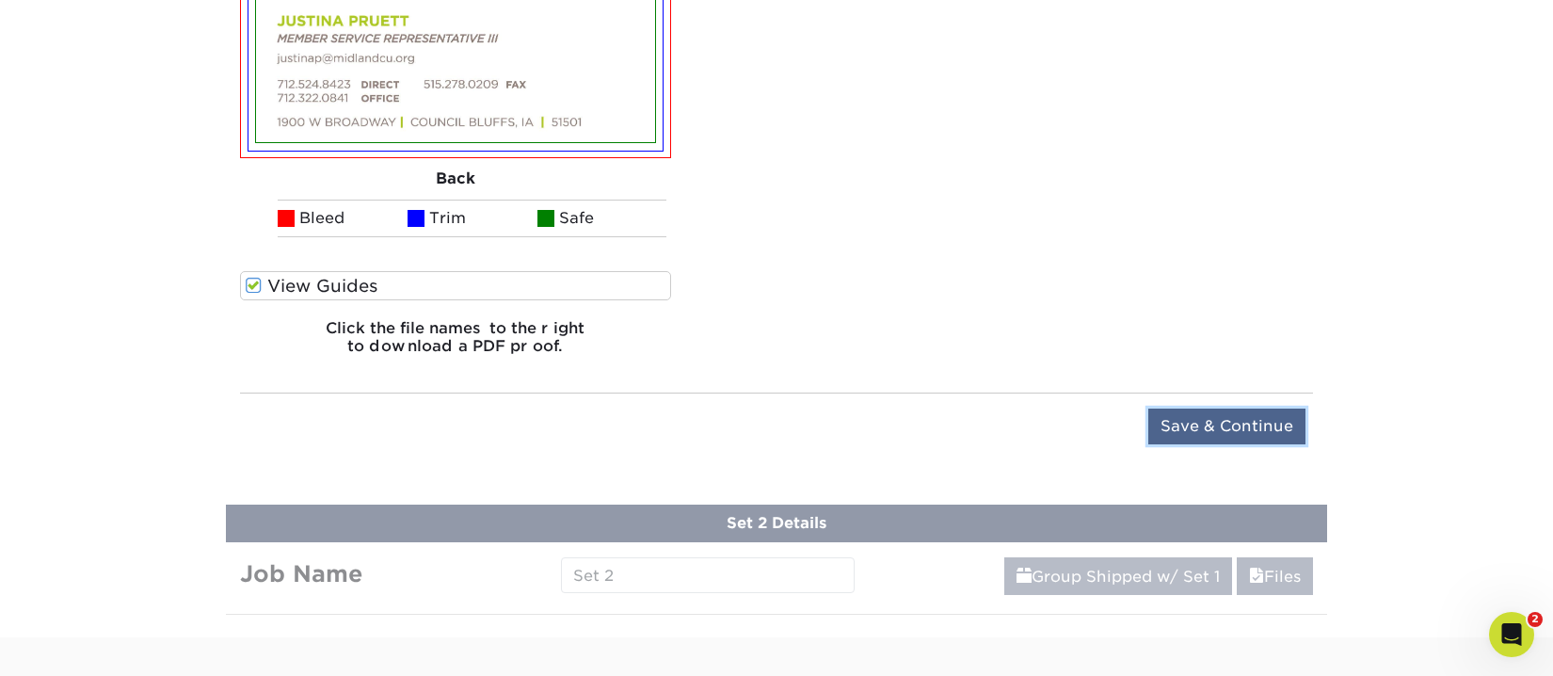
click at [1199, 418] on input "Save & Continue" at bounding box center [1227, 427] width 157 height 36
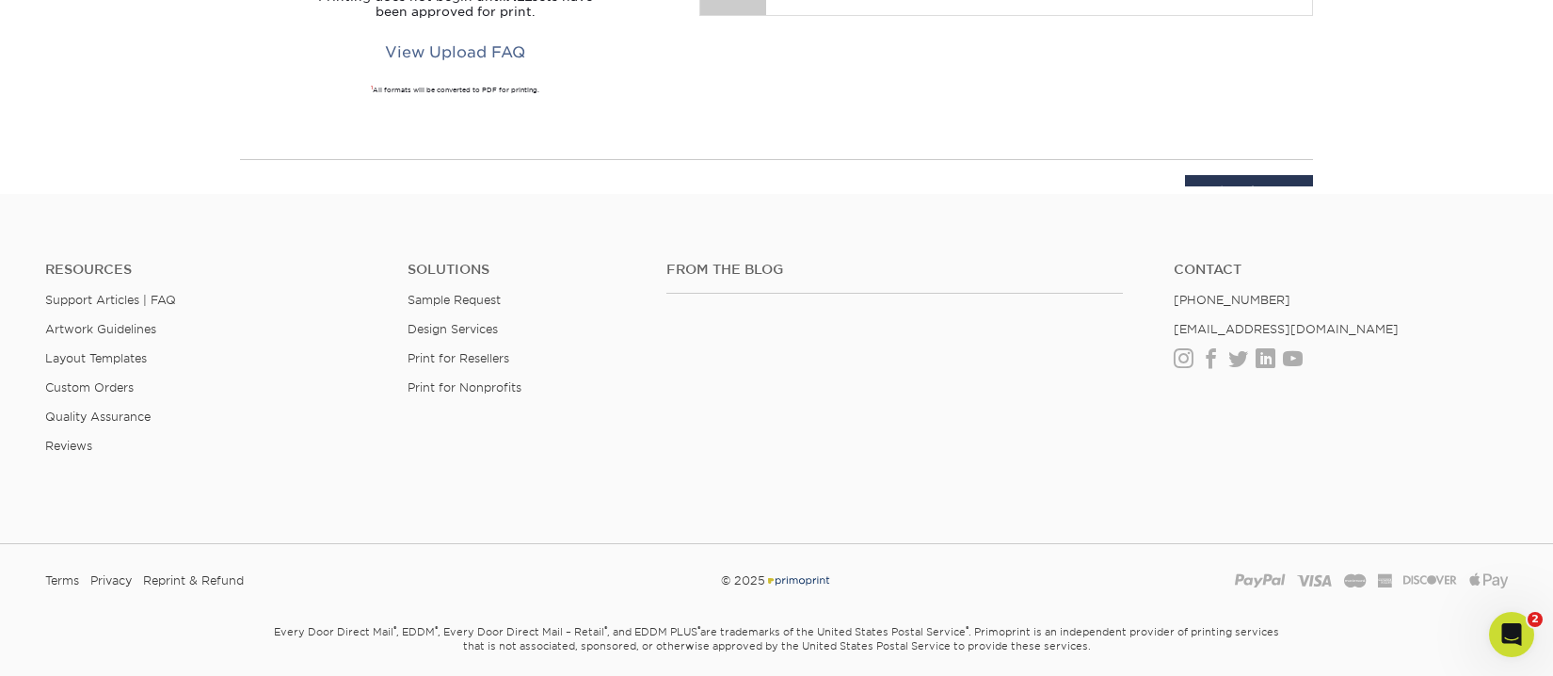
scroll to position [1024, 0]
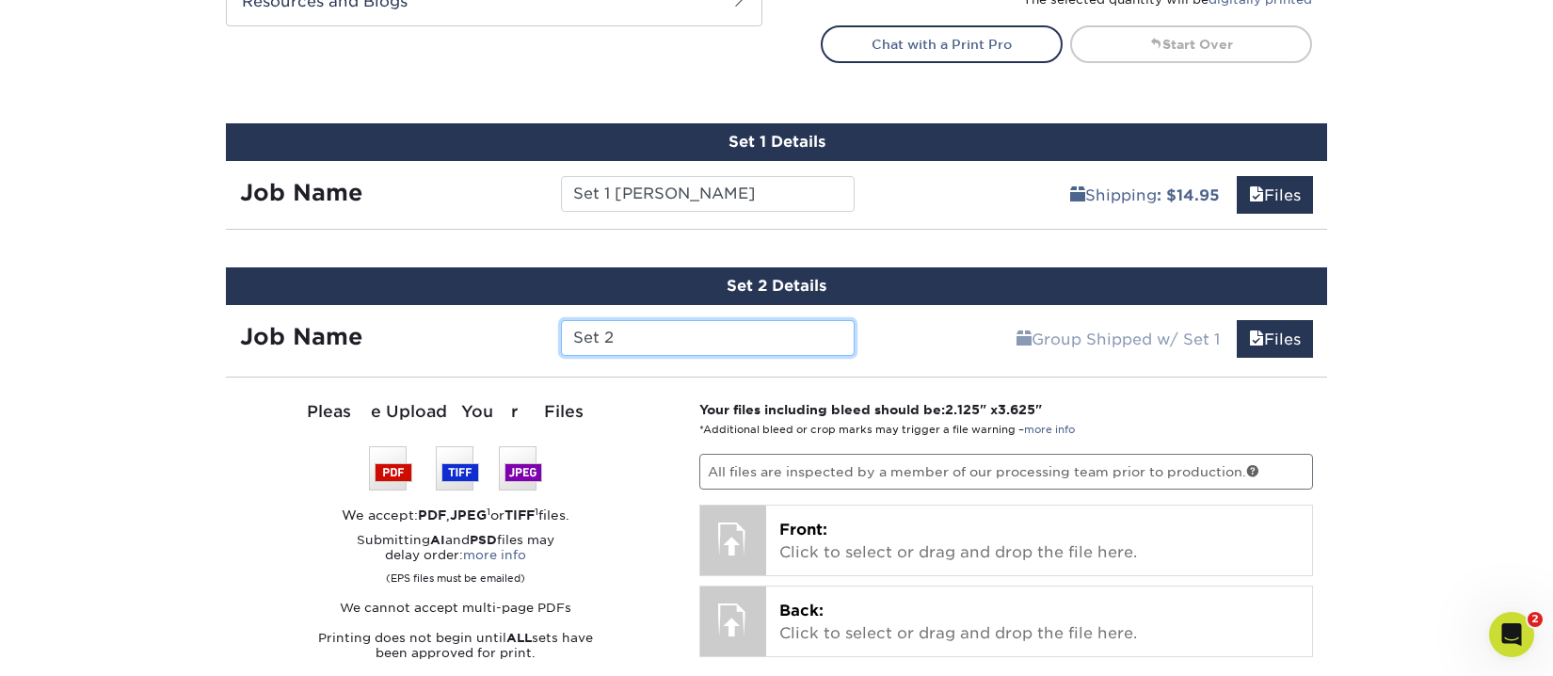
click at [636, 329] on input "Set 2" at bounding box center [707, 338] width 293 height 36
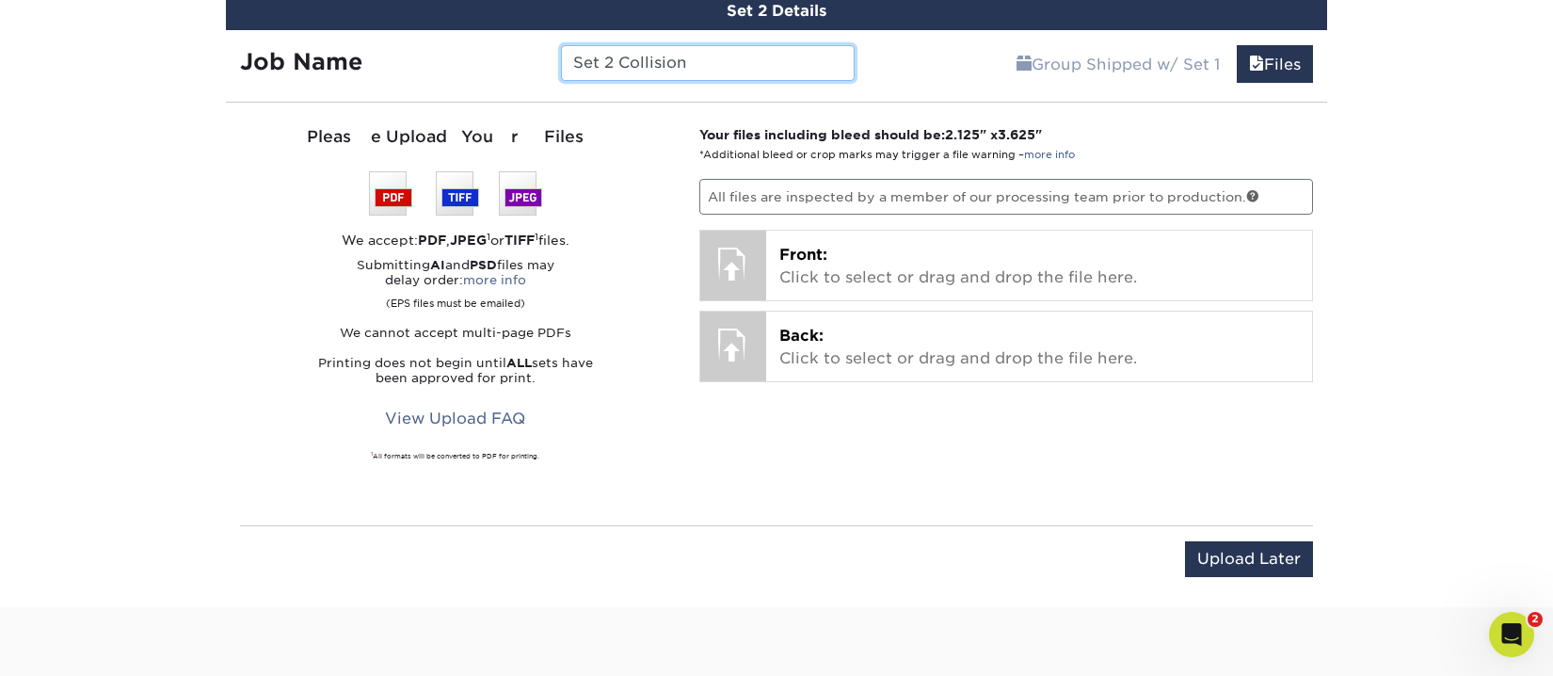
scroll to position [1307, 0]
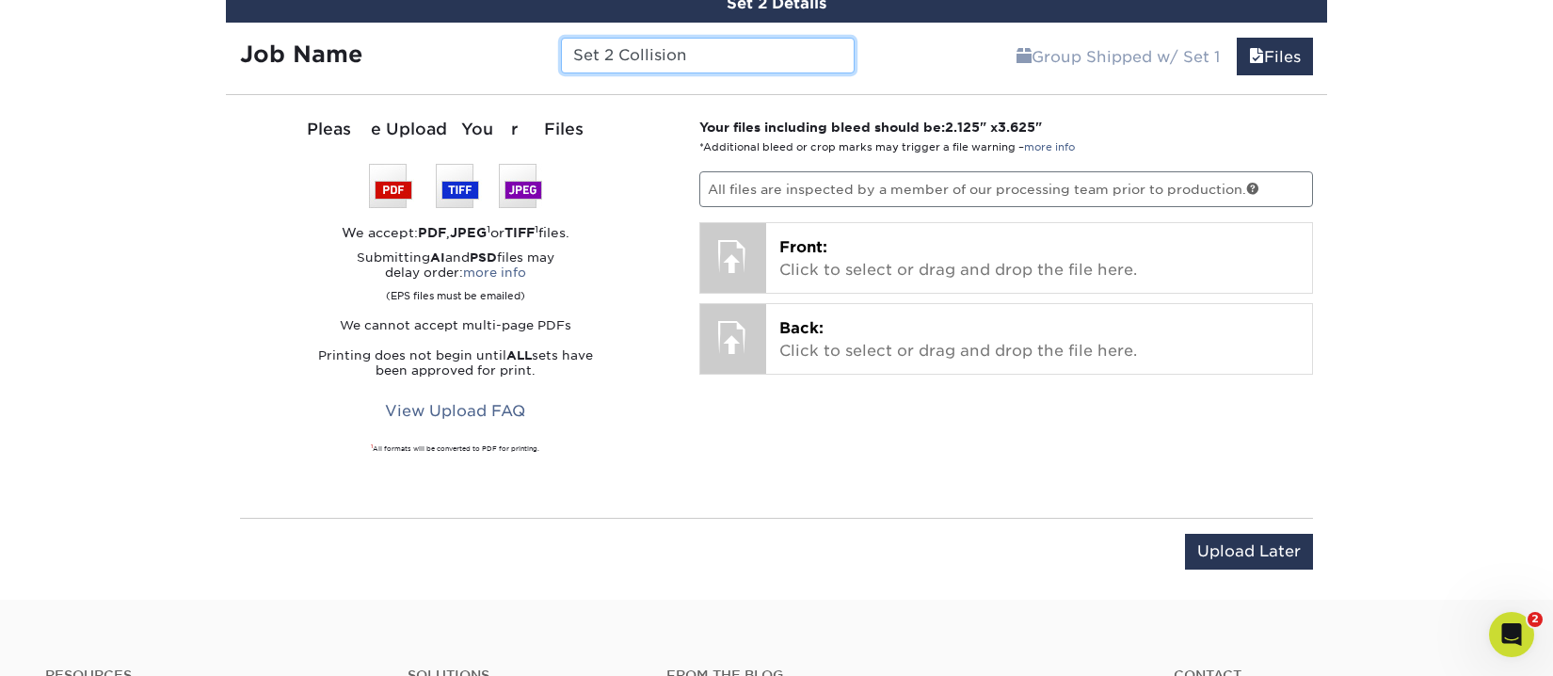
type input "Set 2 Collision"
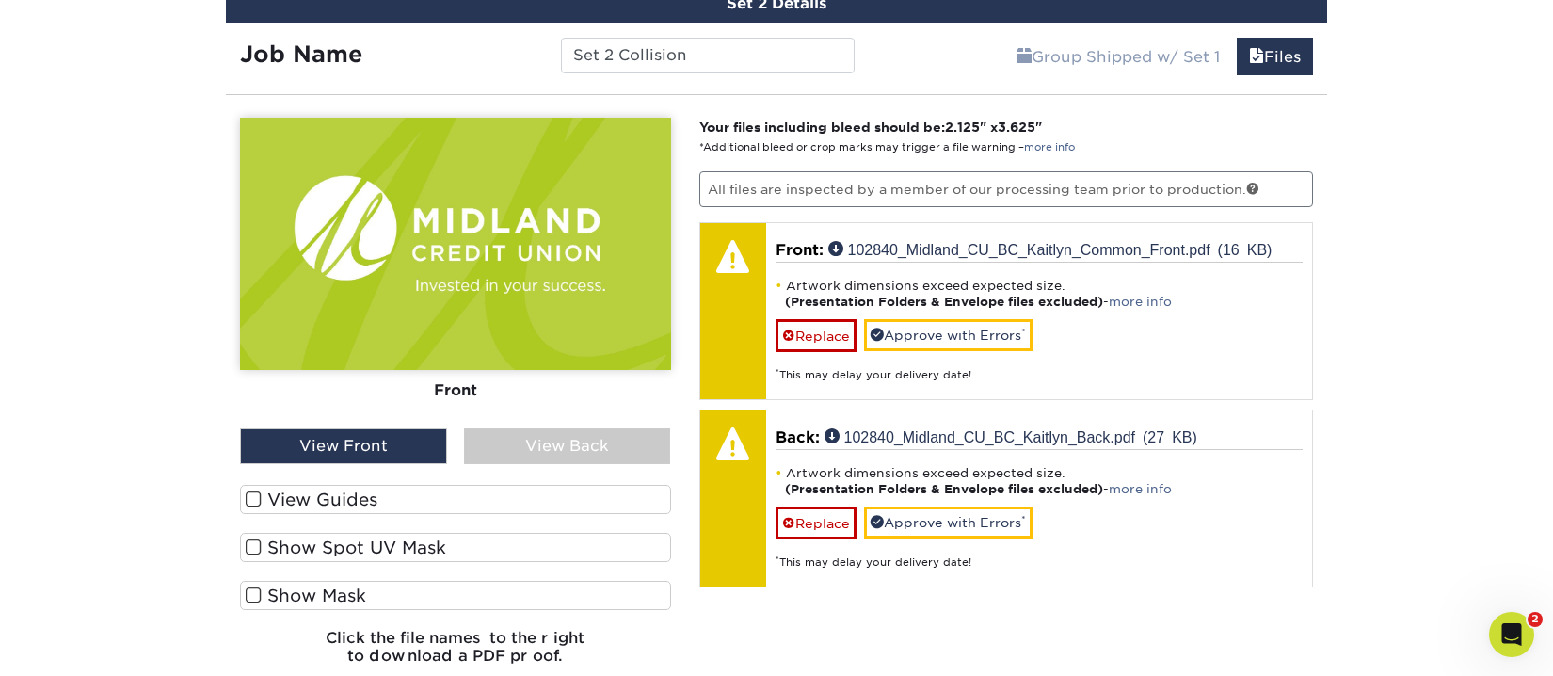
click at [251, 496] on span at bounding box center [254, 499] width 16 height 18
click at [0, 0] on input "View Guides" at bounding box center [0, 0] width 0 height 0
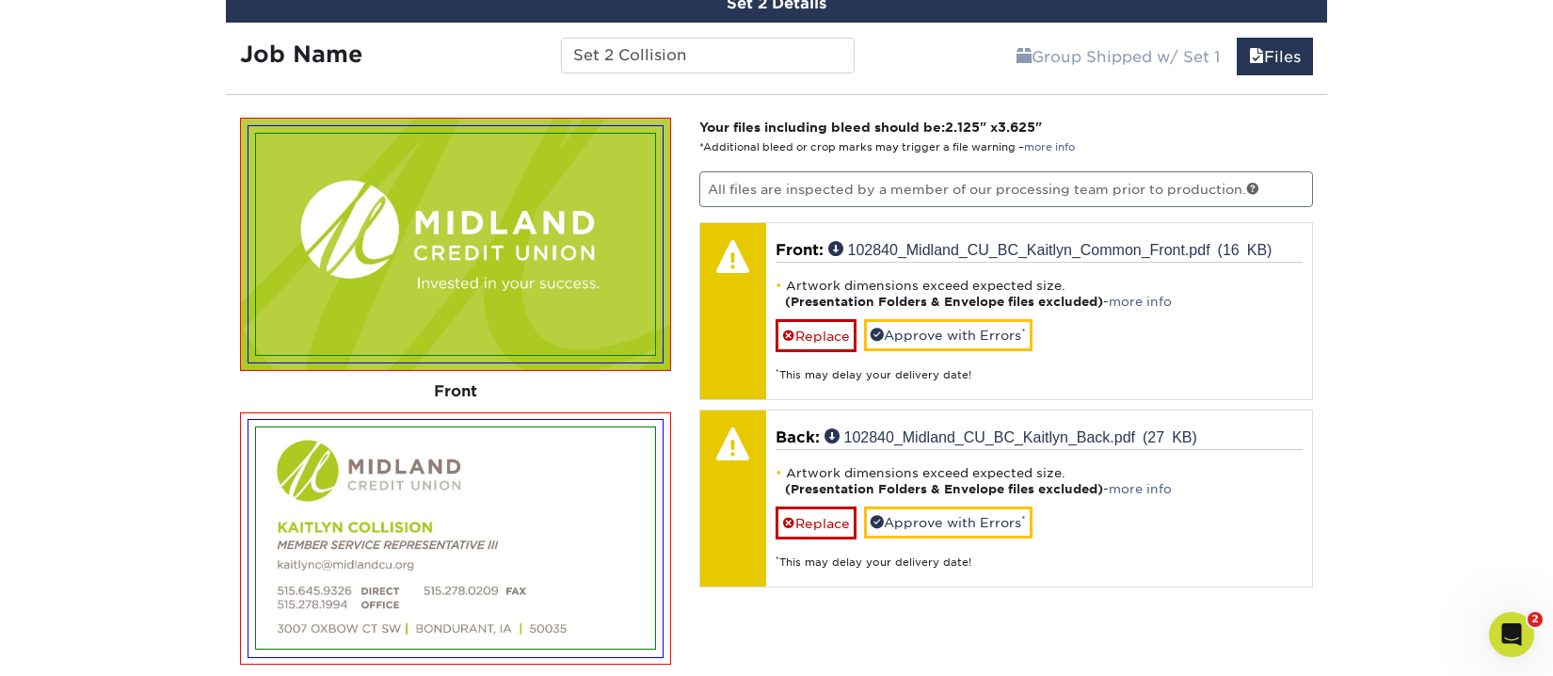
scroll to position [1401, 0]
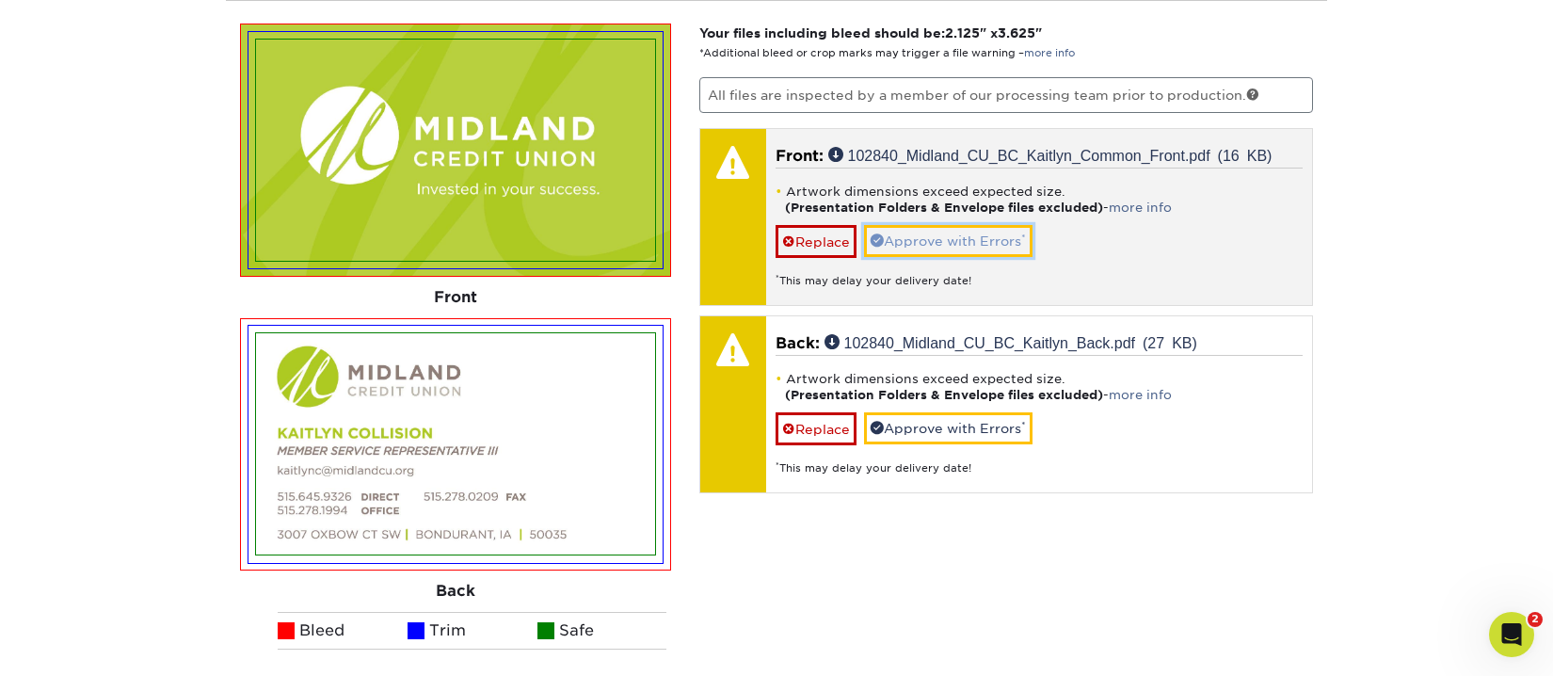
click at [911, 239] on link "Approve with Errors *" at bounding box center [948, 241] width 169 height 32
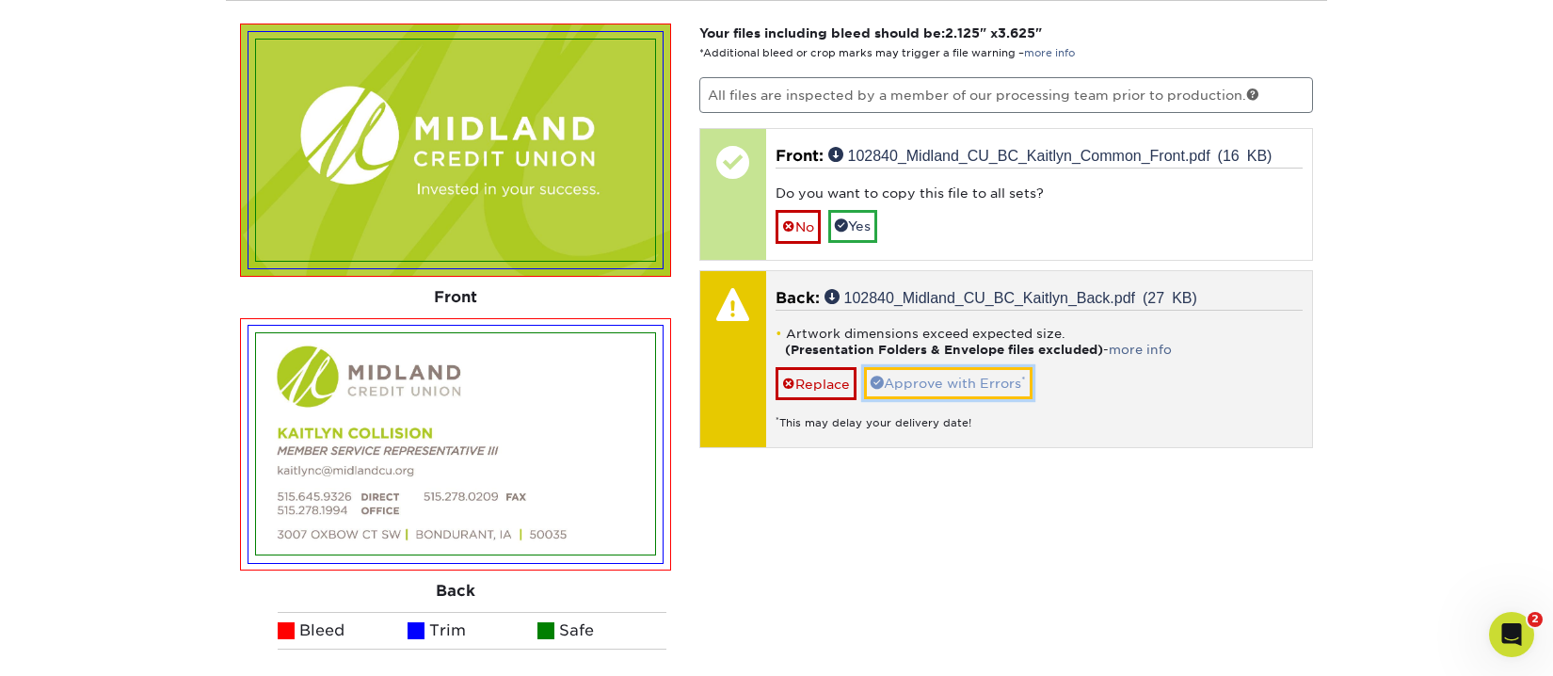
click at [942, 376] on link "Approve with Errors *" at bounding box center [948, 383] width 169 height 32
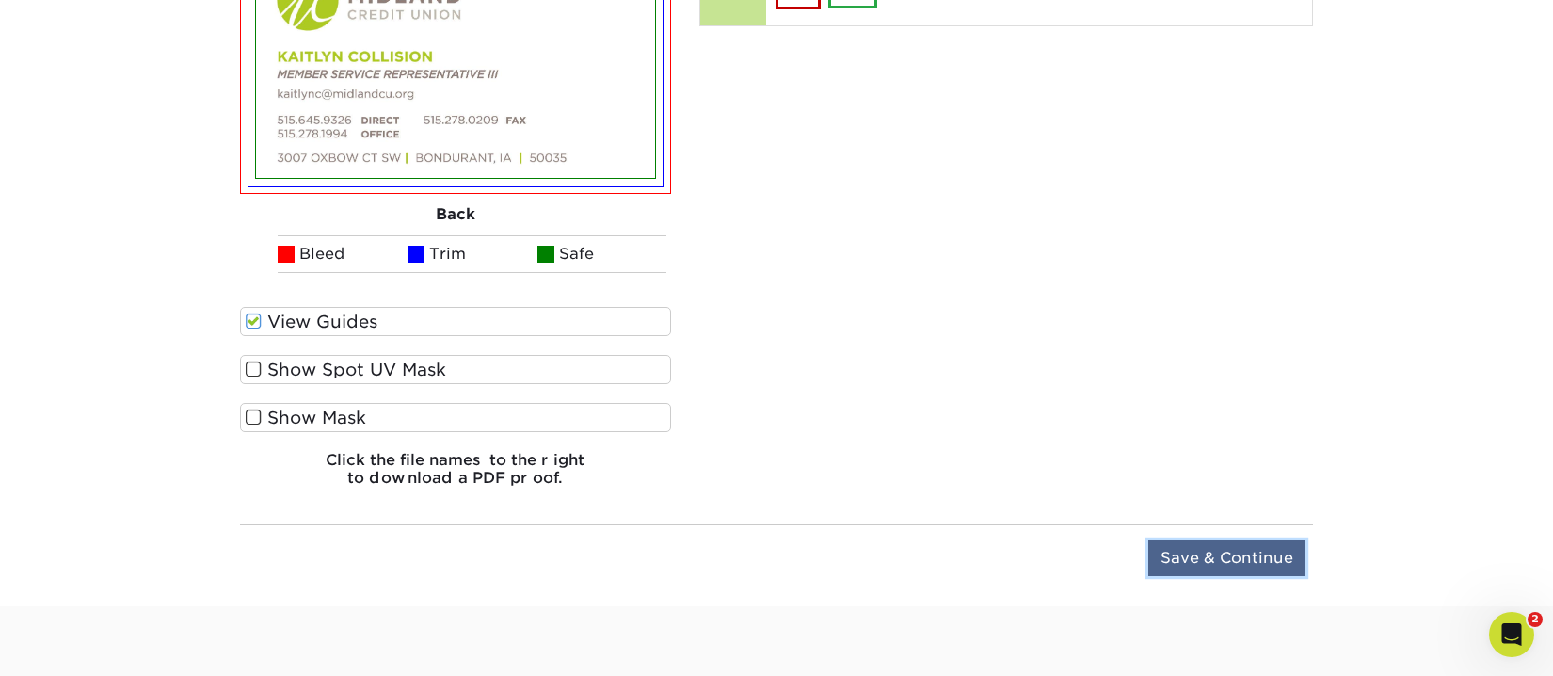
click at [1213, 564] on input "Save & Continue" at bounding box center [1227, 558] width 157 height 36
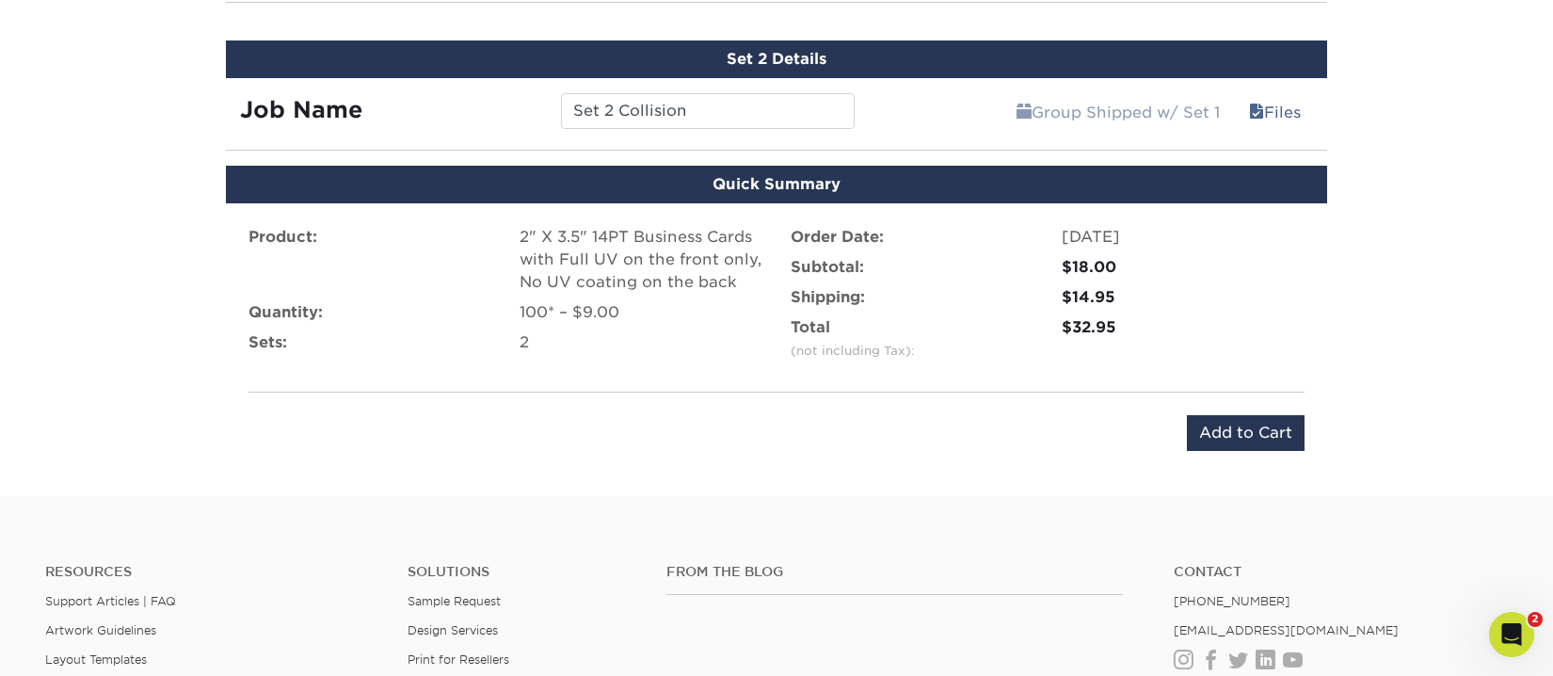
scroll to position [1246, 0]
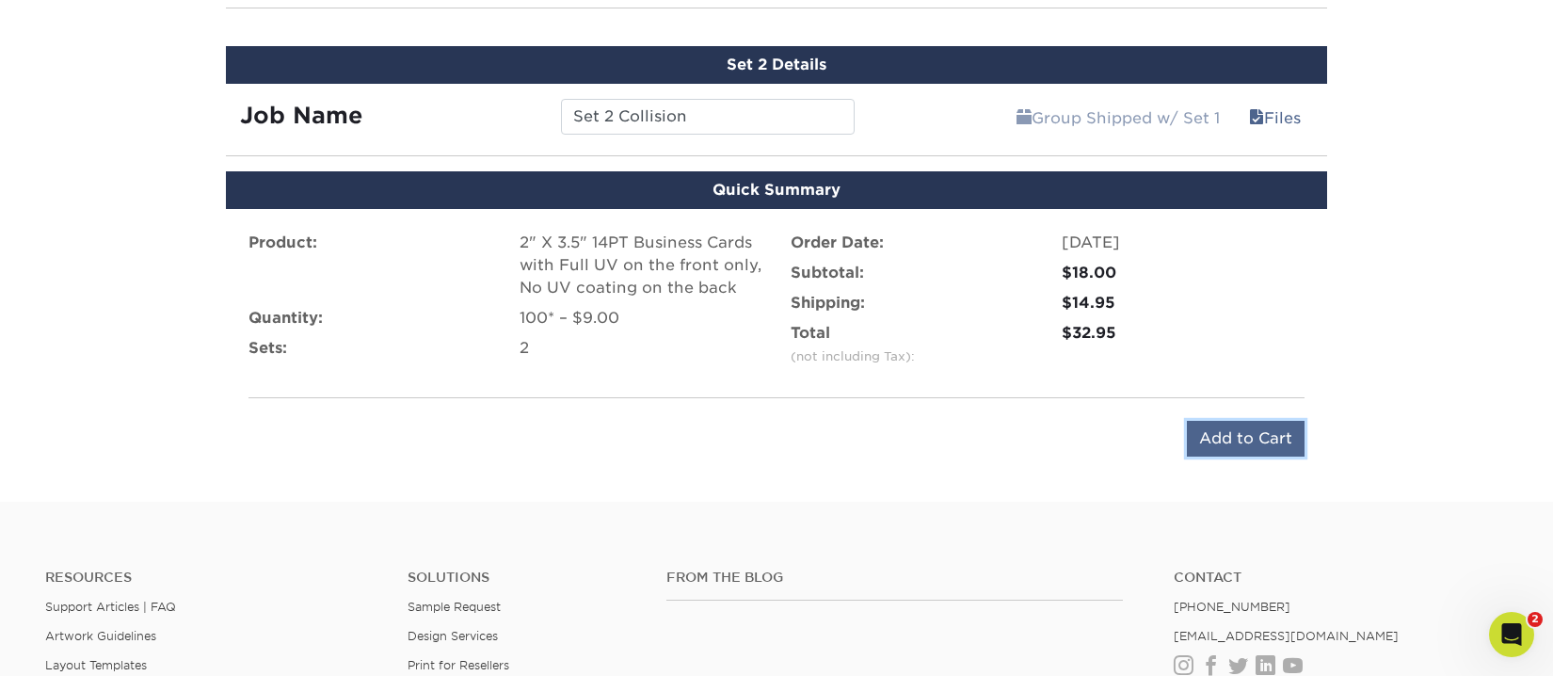
click at [1236, 436] on input "Add to Cart" at bounding box center [1246, 439] width 118 height 36
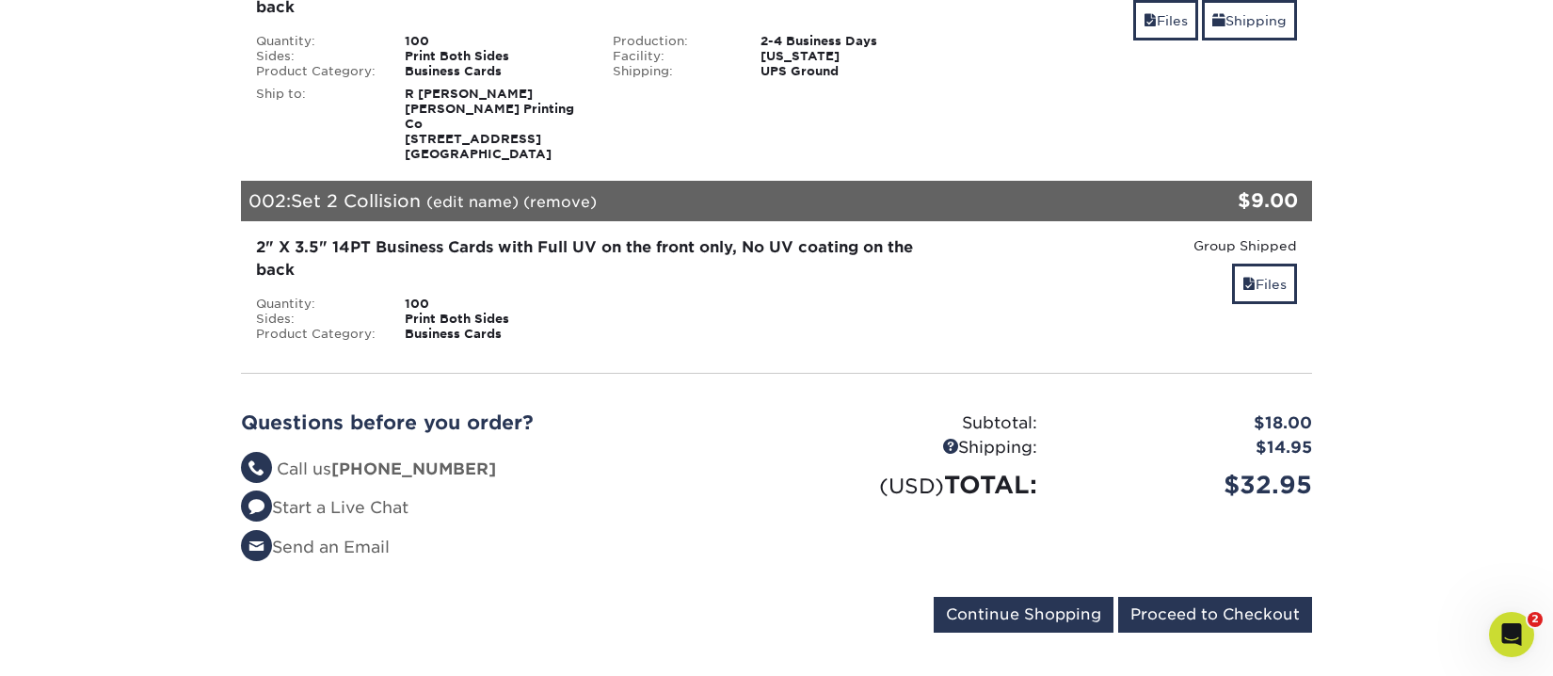
scroll to position [377, 0]
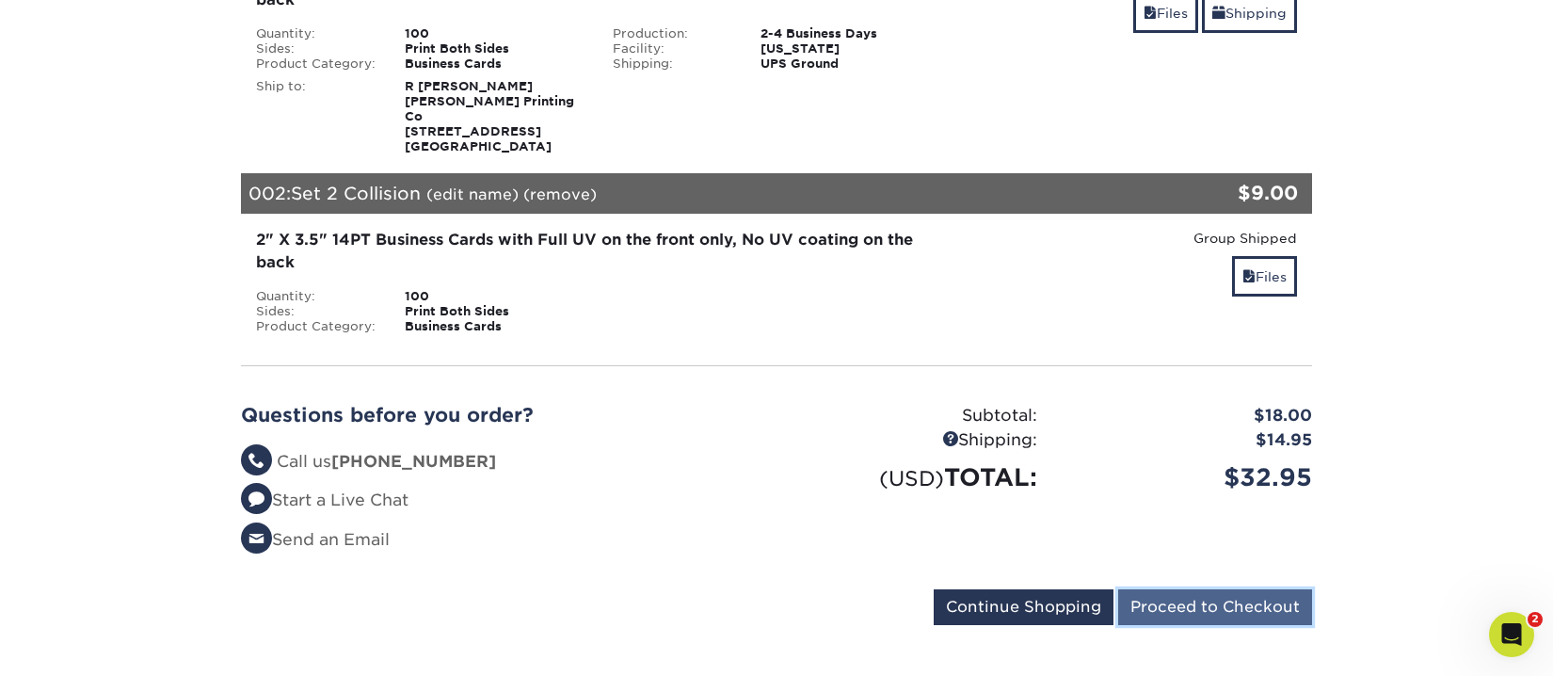
click at [1212, 589] on input "Proceed to Checkout" at bounding box center [1215, 607] width 194 height 36
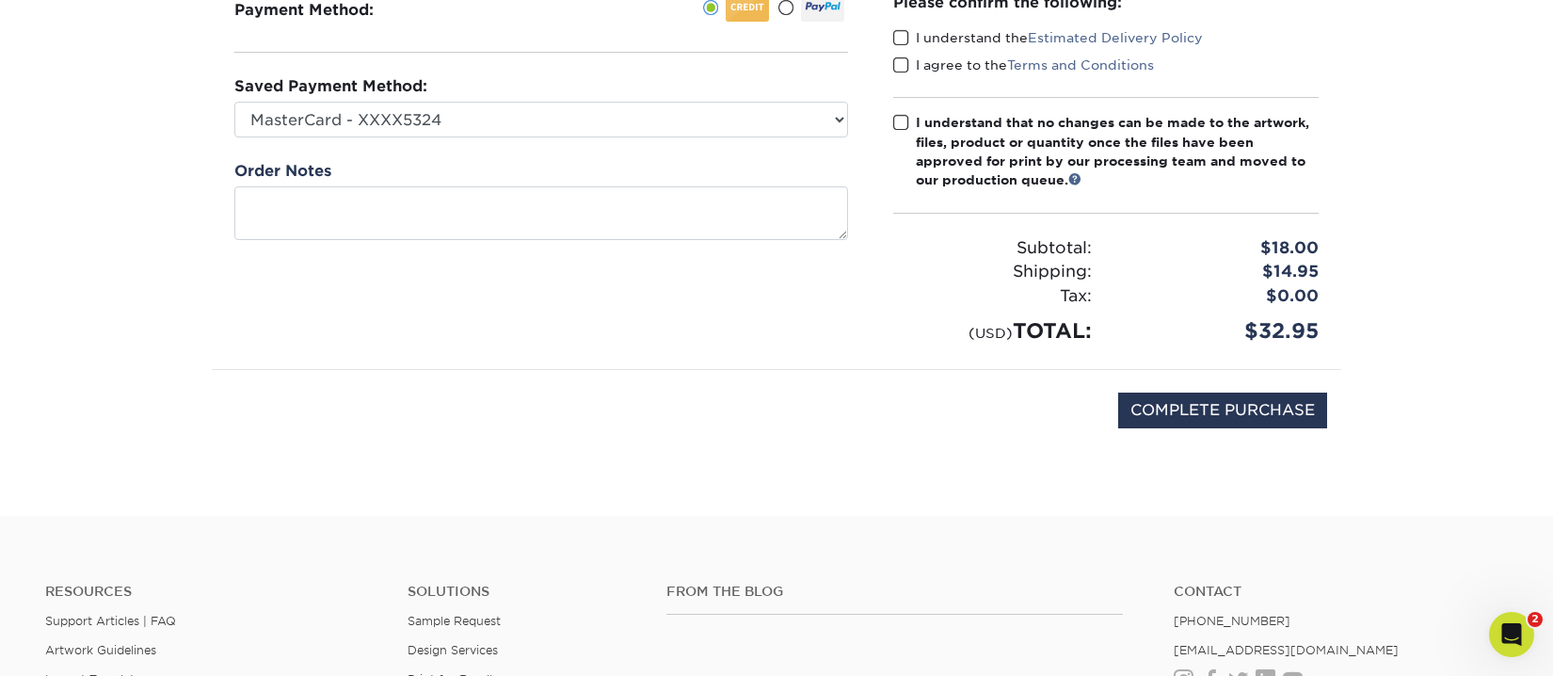
scroll to position [282, 0]
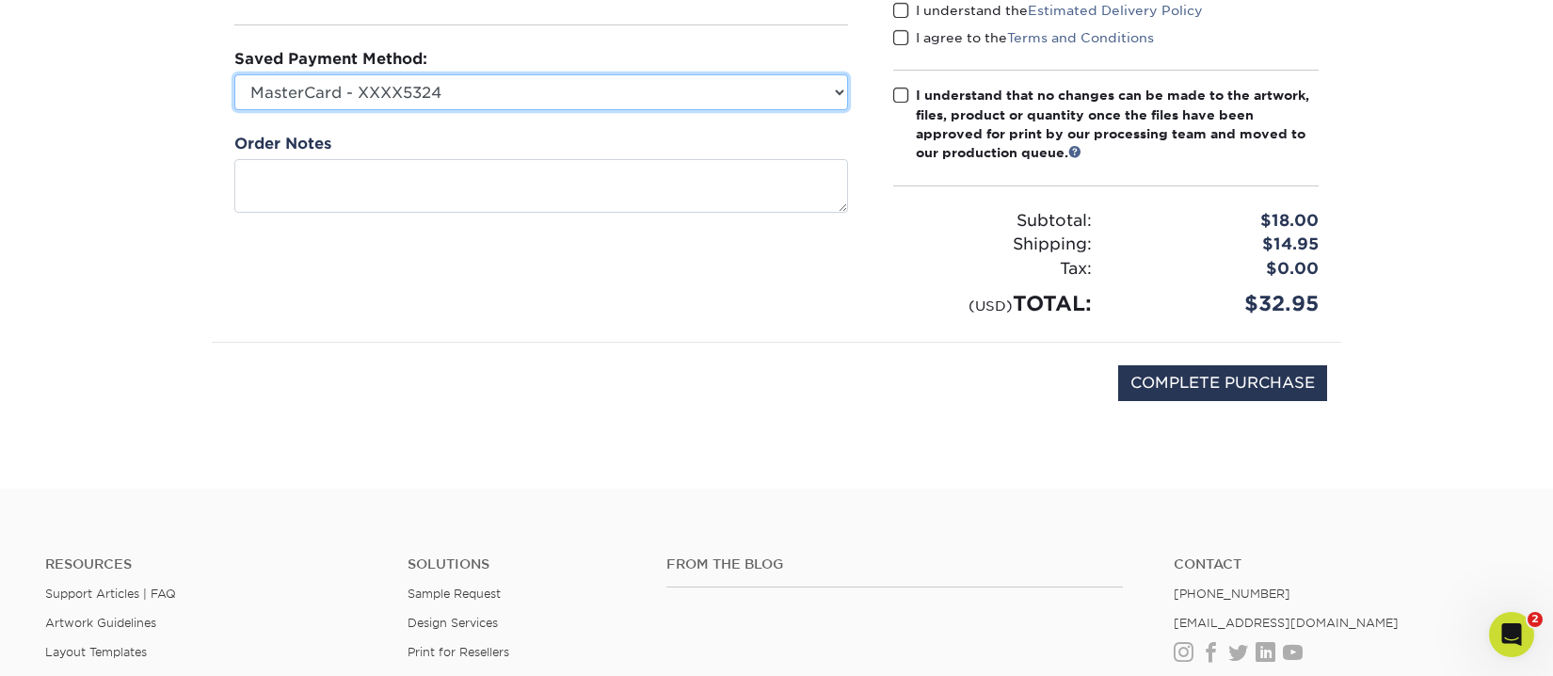
click at [836, 95] on select "MasterCard - XXXX5324 MasterCard - XXXX3930 Visa - XXXX6730 New Credit Card" at bounding box center [541, 92] width 614 height 36
select select "30582"
click at [234, 74] on select "MasterCard - XXXX5324 MasterCard - XXXX3930 Visa - XXXX6730 New Credit Card" at bounding box center [541, 92] width 614 height 36
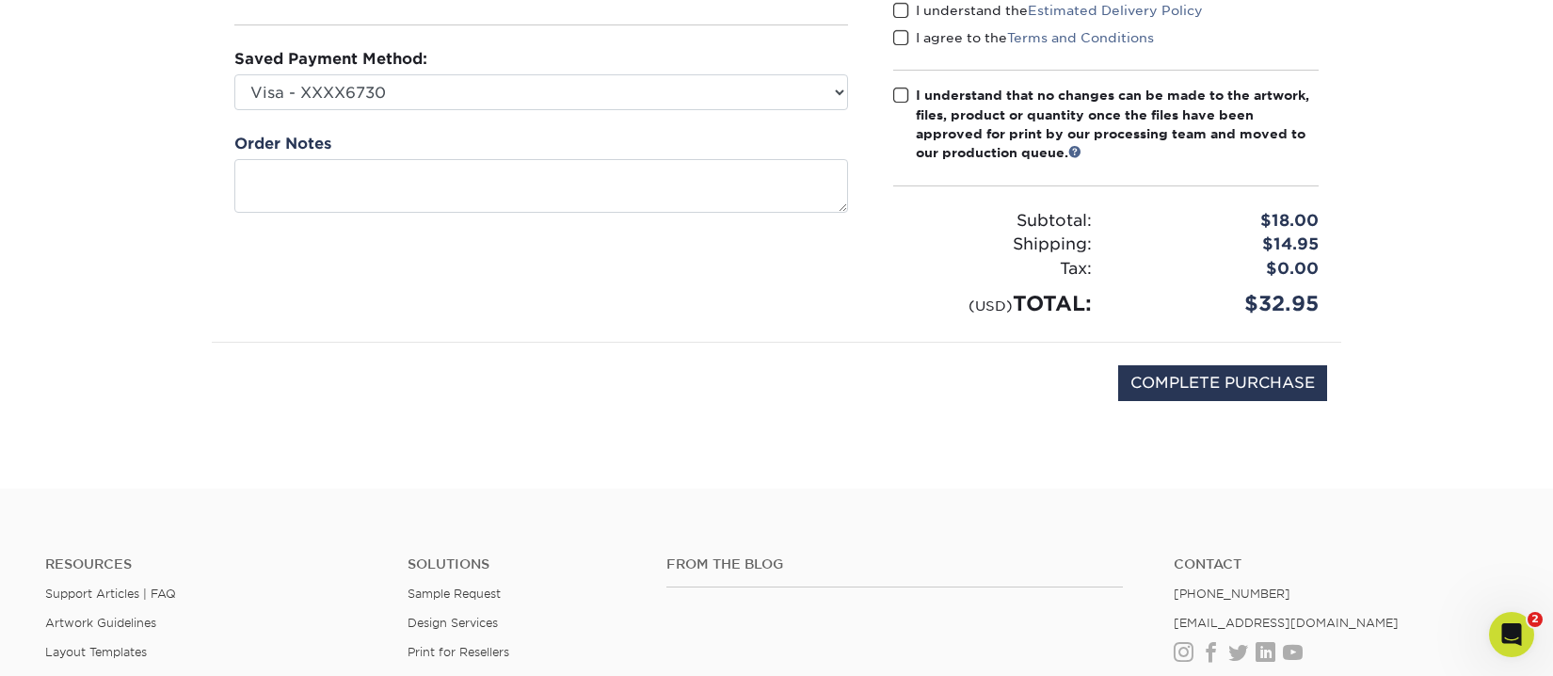
click at [528, 272] on div "Payment Method:" at bounding box center [541, 142] width 659 height 400
click at [909, 100] on label "I understand that no changes can be made to the artwork, files, product or quan…" at bounding box center [1106, 124] width 426 height 77
click at [0, 0] on input "I understand that no changes can be made to the artwork, files, product or quan…" at bounding box center [0, 0] width 0 height 0
click at [902, 11] on span at bounding box center [901, 11] width 16 height 18
click at [0, 0] on input "I understand the Estimated Delivery Policy" at bounding box center [0, 0] width 0 height 0
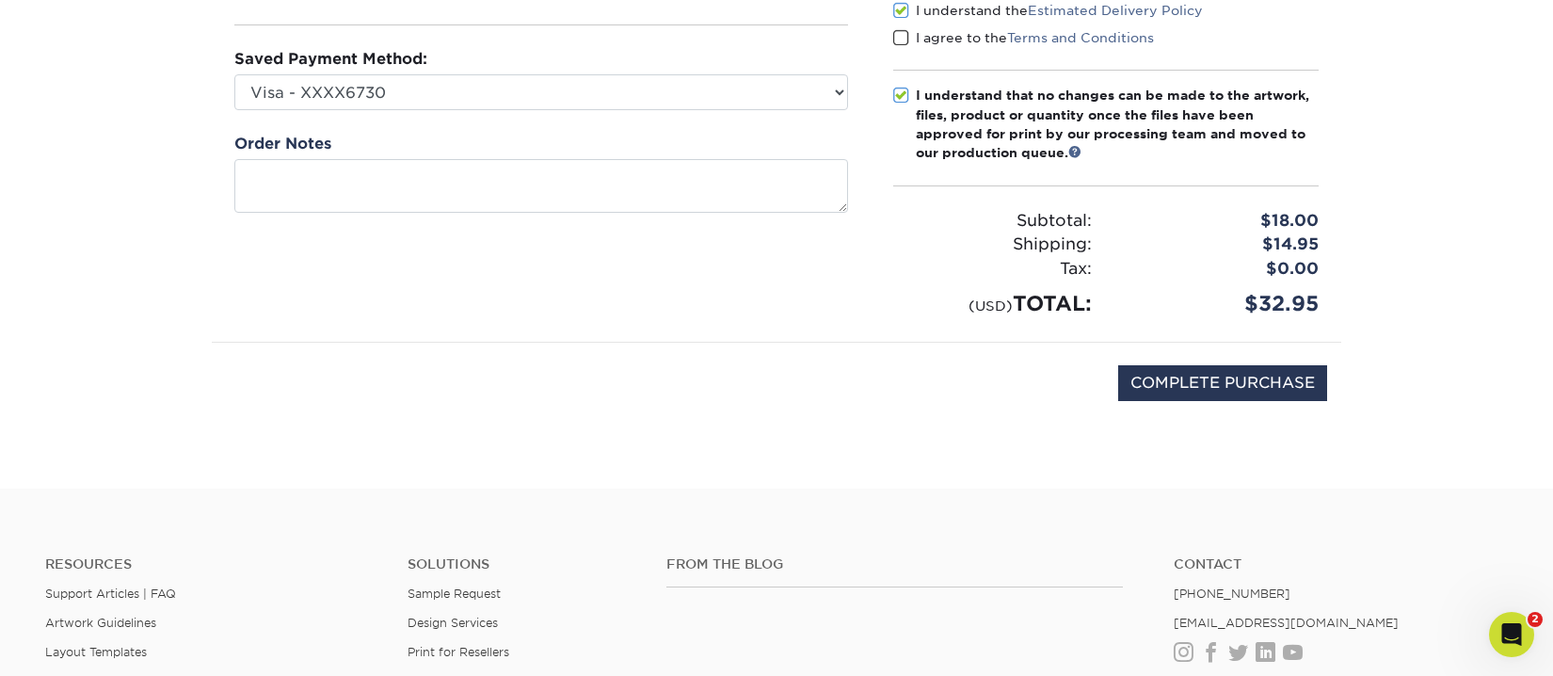
click at [898, 33] on span at bounding box center [901, 38] width 16 height 18
click at [0, 0] on input "I agree to the Terms and Conditions" at bounding box center [0, 0] width 0 height 0
click at [1205, 378] on input "COMPLETE PURCHASE" at bounding box center [1222, 383] width 209 height 36
type input "PROCESSING, PLEASE WAIT..."
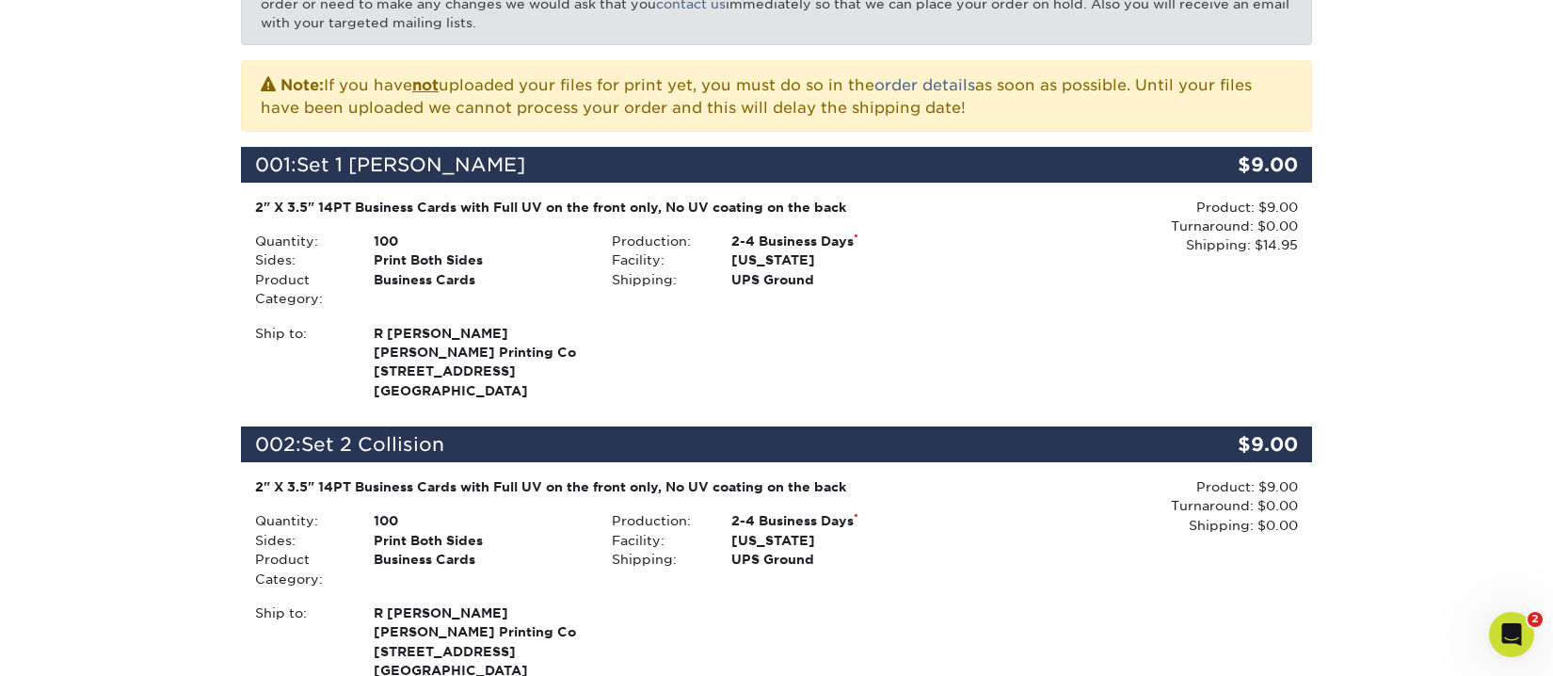
scroll to position [94, 0]
